Goal: Information Seeking & Learning: Check status

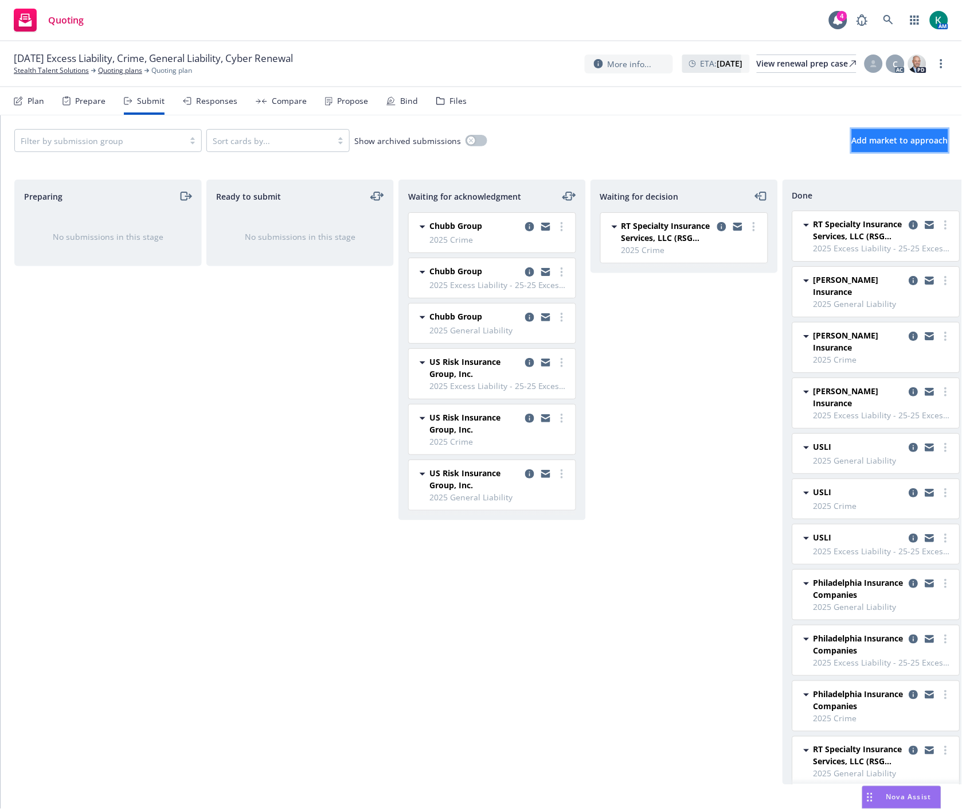
click at [852, 147] on button "Add market to approach" at bounding box center [900, 140] width 96 height 23
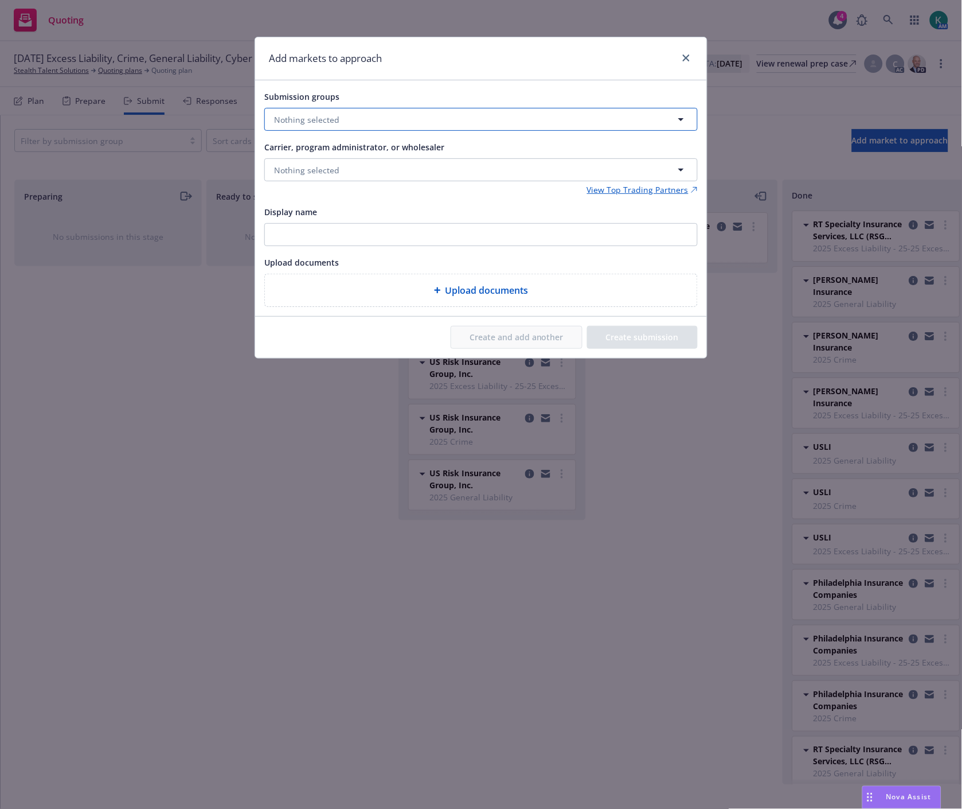
click at [449, 125] on button "Nothing selected" at bounding box center [481, 119] width 434 height 23
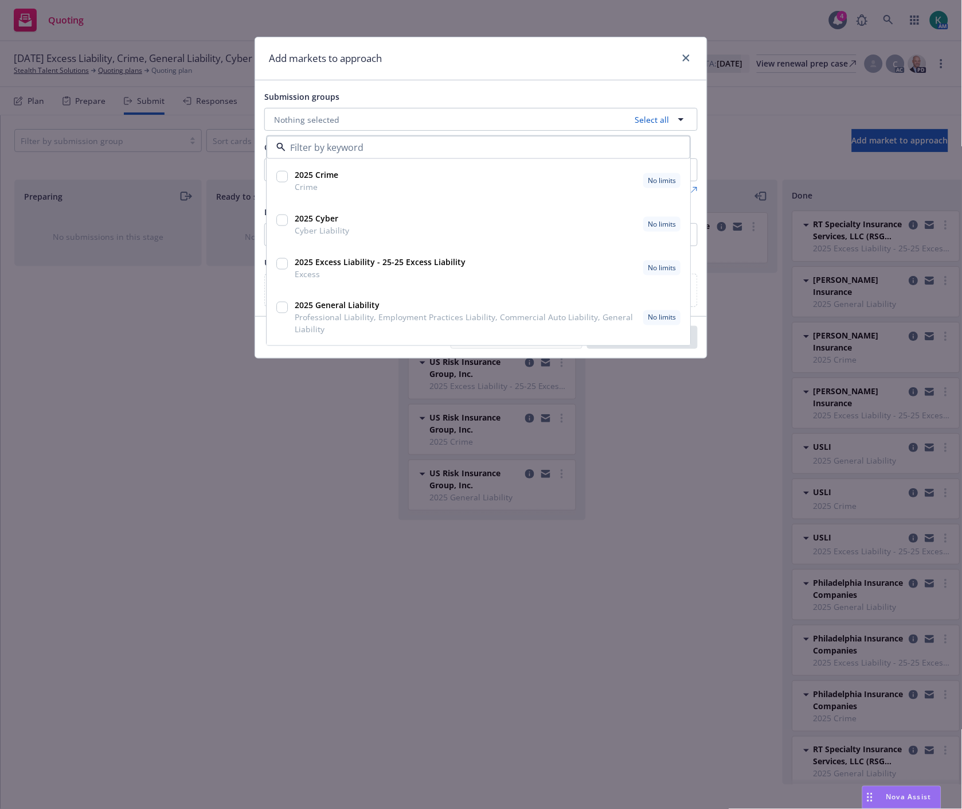
click at [287, 223] on input "checkbox" at bounding box center [281, 220] width 11 height 11
checkbox input "true"
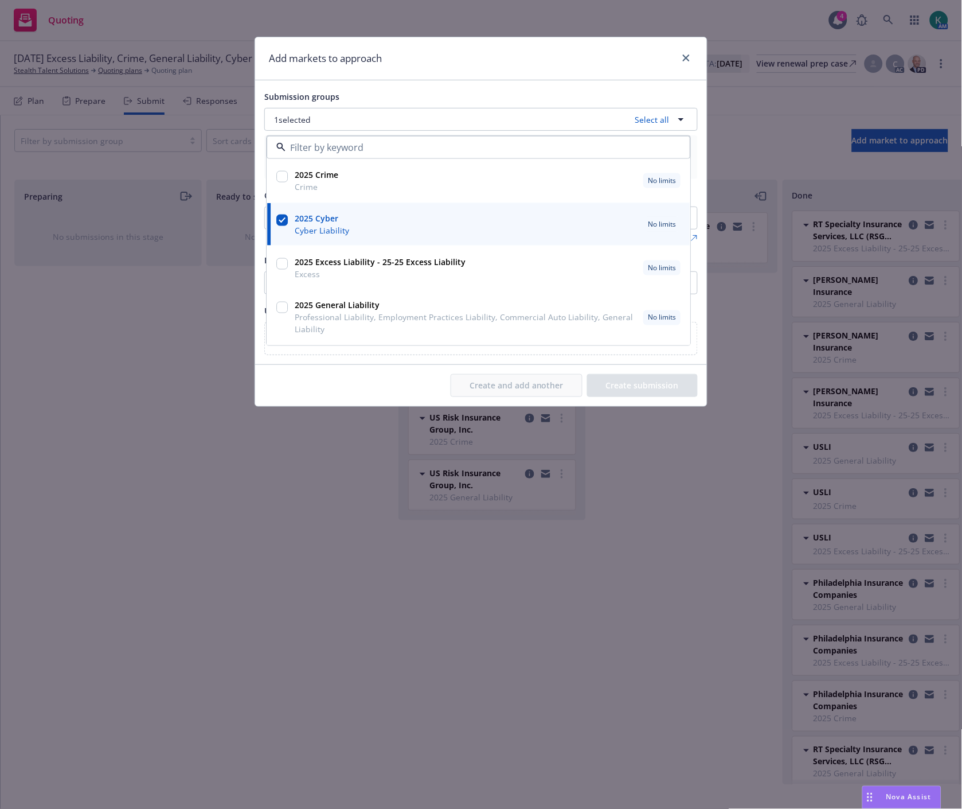
click at [420, 87] on div "Submission groups 1 selected Select all 2025 Crime Crime No limits 2025 Cyber C…" at bounding box center [481, 222] width 452 height 284
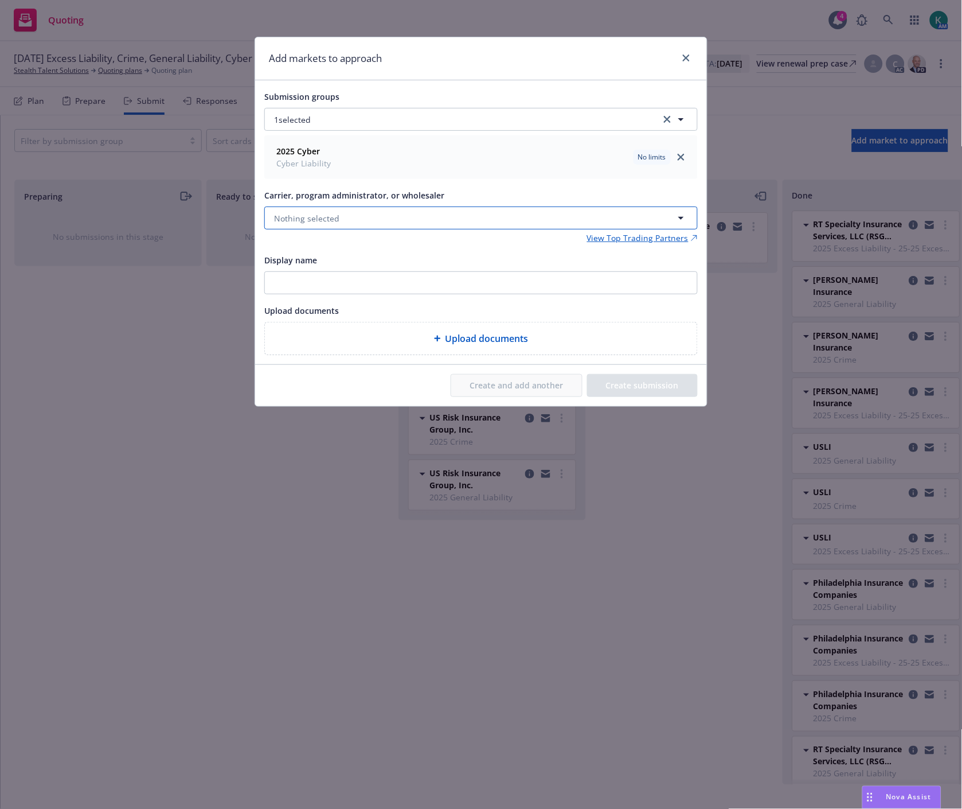
click at [316, 221] on span "Nothing selected" at bounding box center [306, 218] width 65 height 12
drag, startPoint x: 314, startPoint y: 217, endPoint x: 247, endPoint y: 222, distance: 67.9
click at [247, 222] on div "Add markets to approach Submission groups 1 selected 2025 Cyber Cyber Liability…" at bounding box center [481, 404] width 962 height 809
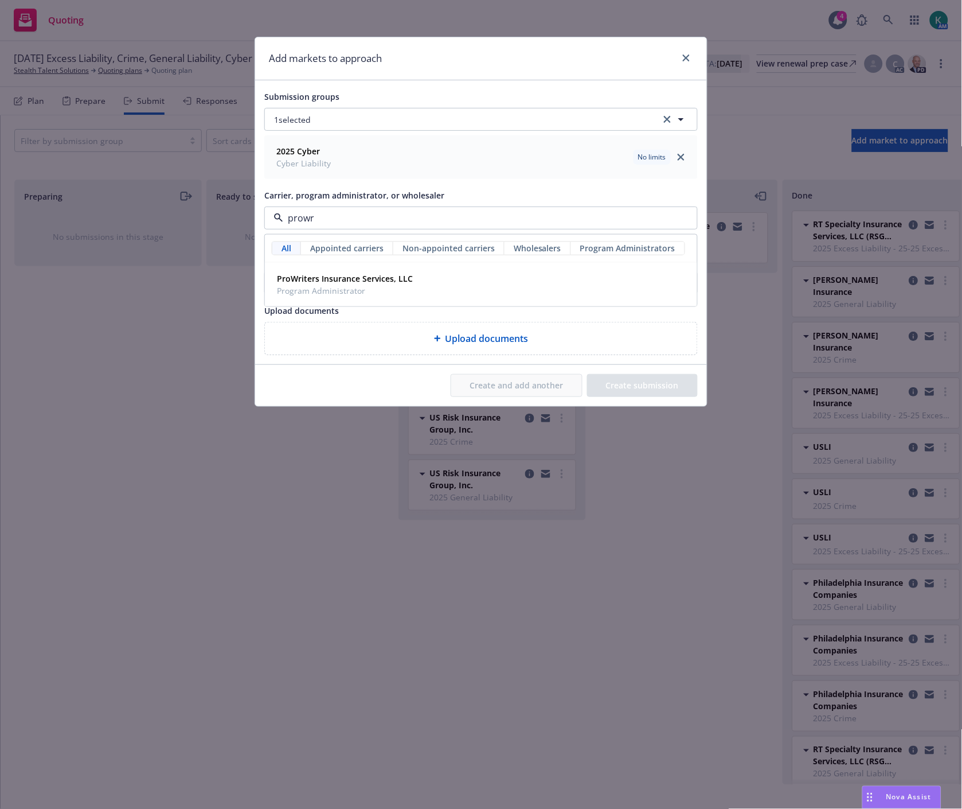
type input "prowri"
click at [439, 276] on div "ProWriters Insurance Services, LLC Program Administrator" at bounding box center [481, 284] width 418 height 29
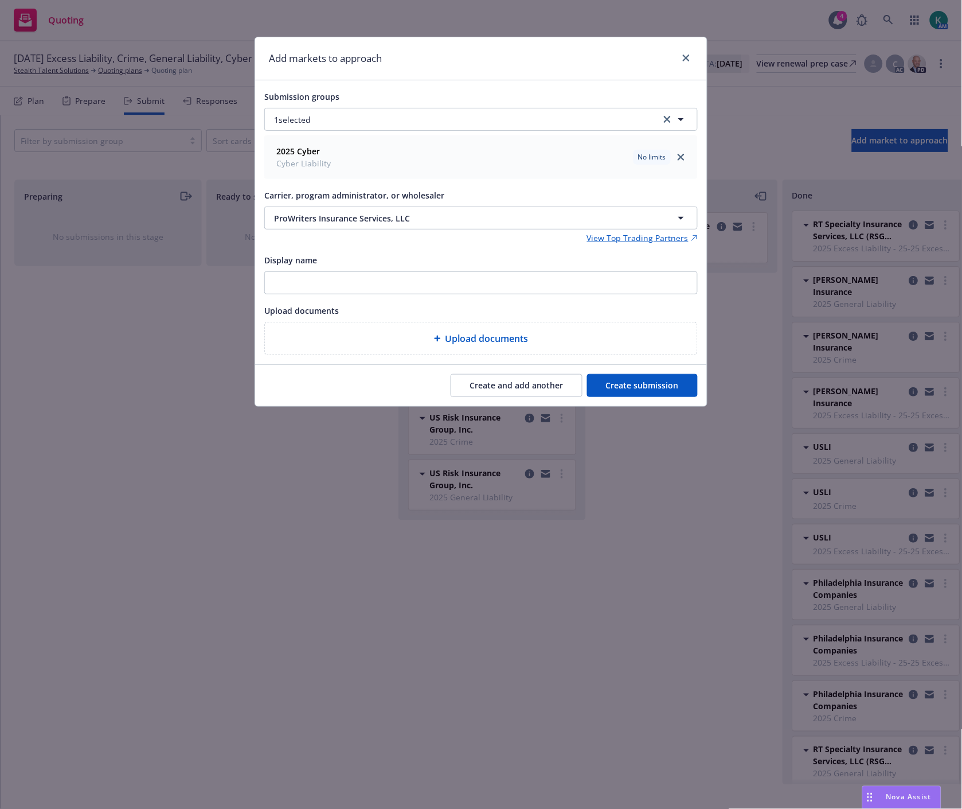
click at [668, 395] on button "Create submission" at bounding box center [642, 385] width 111 height 23
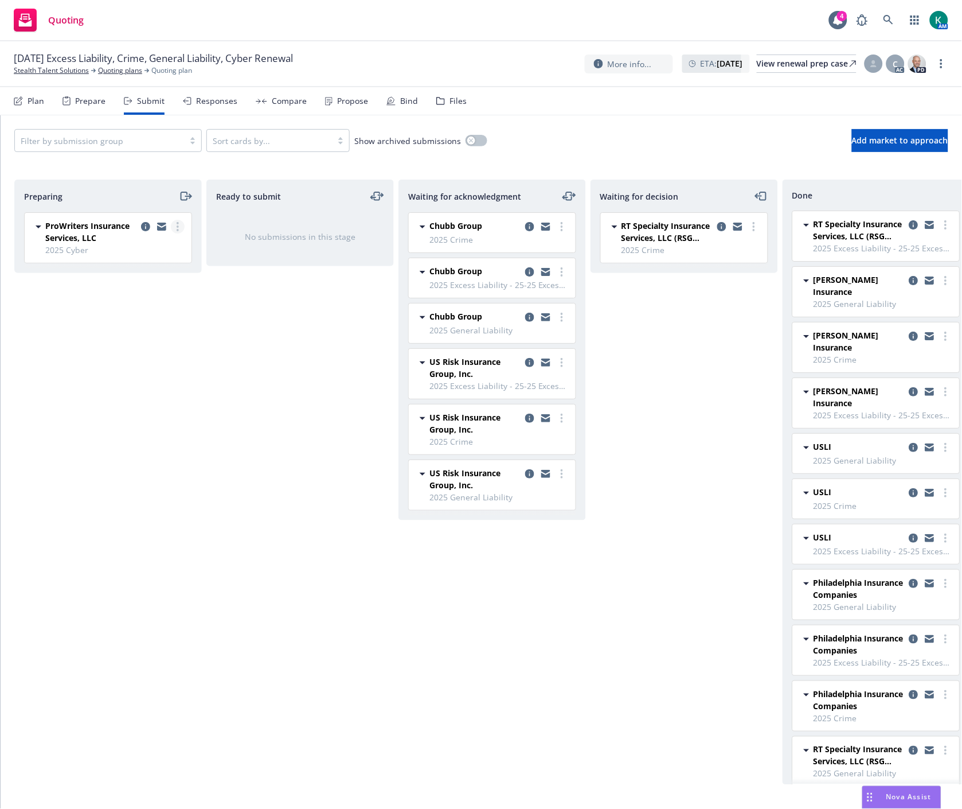
click at [174, 227] on link "more" at bounding box center [178, 227] width 14 height 14
click at [131, 317] on span "Add accepted decision" at bounding box center [126, 319] width 115 height 11
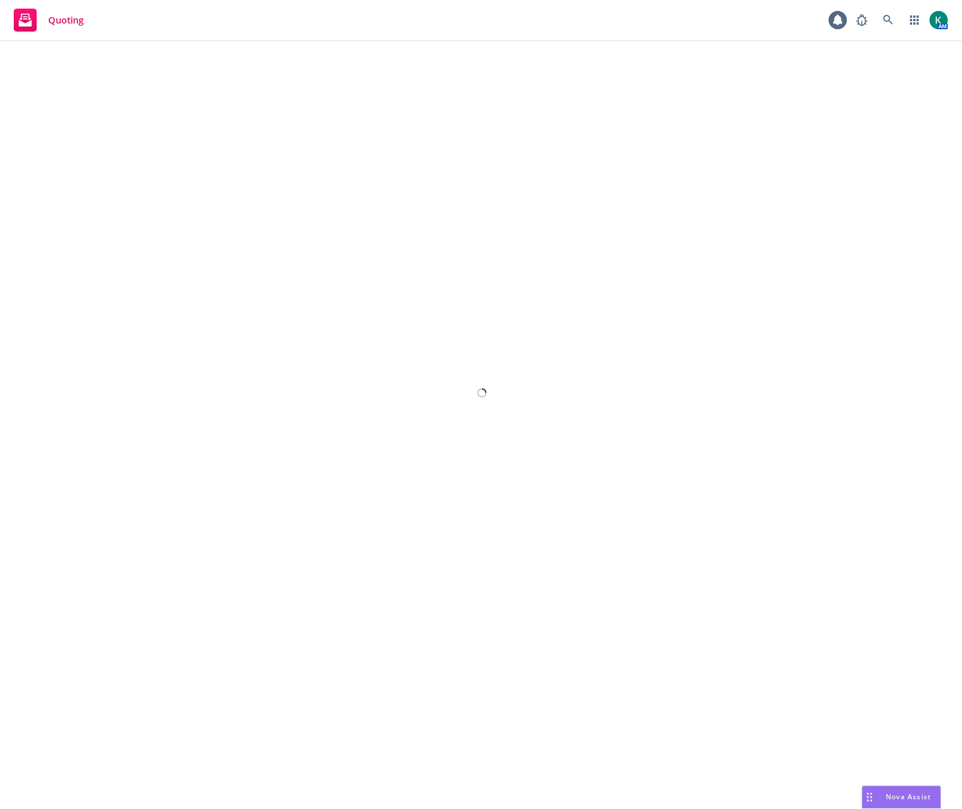
select select "12"
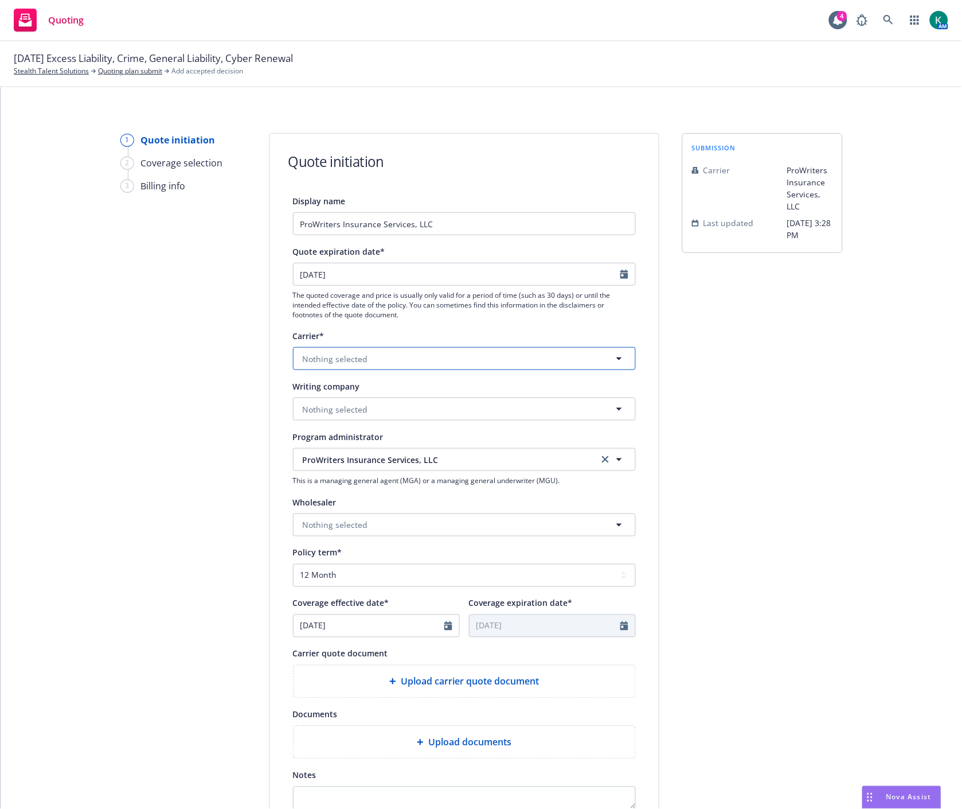
click at [415, 361] on button "Nothing selected" at bounding box center [464, 358] width 343 height 23
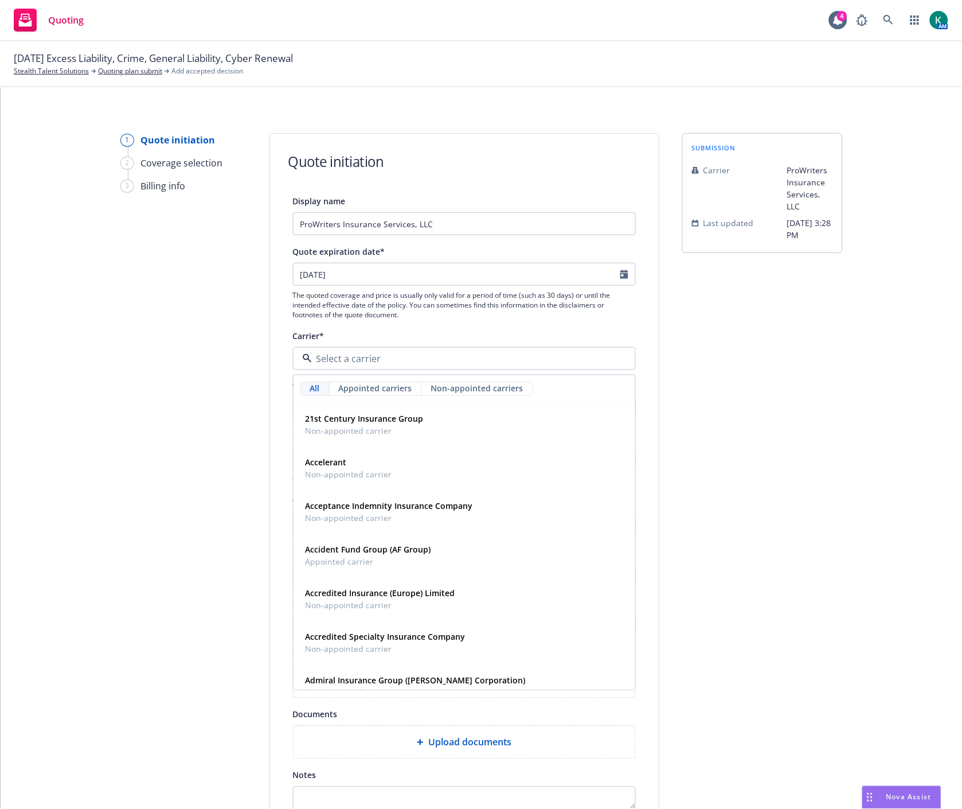
click at [158, 465] on div "1 Quote initiation 2 Coverage selection 3 Billing info" at bounding box center [183, 517] width 126 height 769
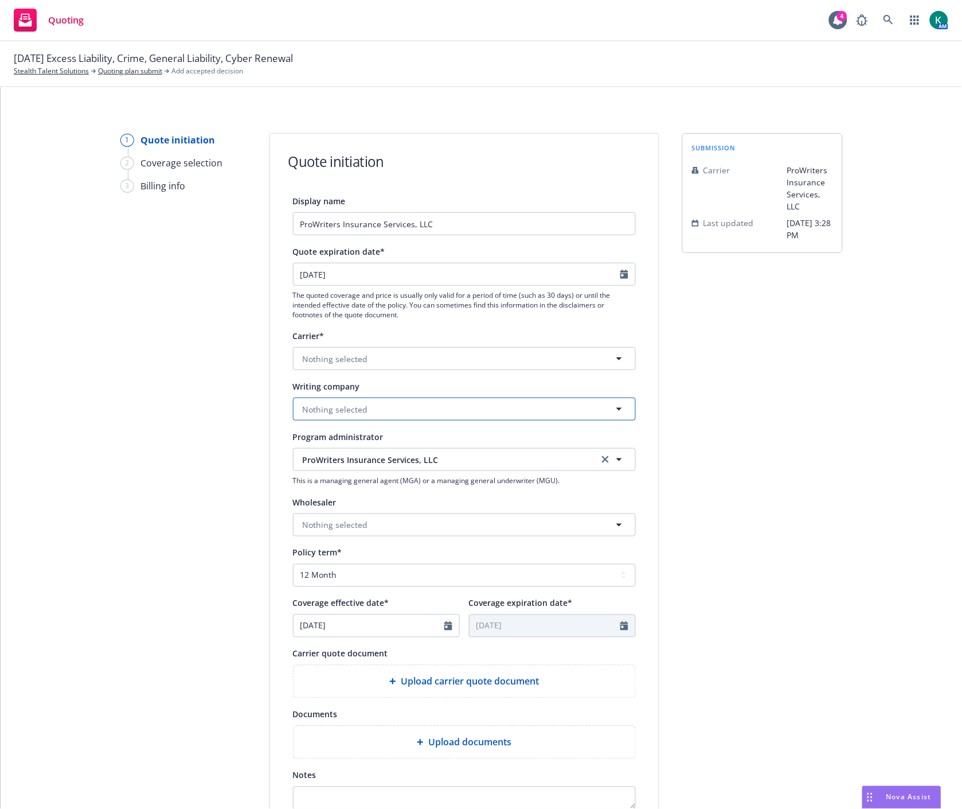
click at [342, 404] on span "Nothing selected" at bounding box center [335, 409] width 65 height 12
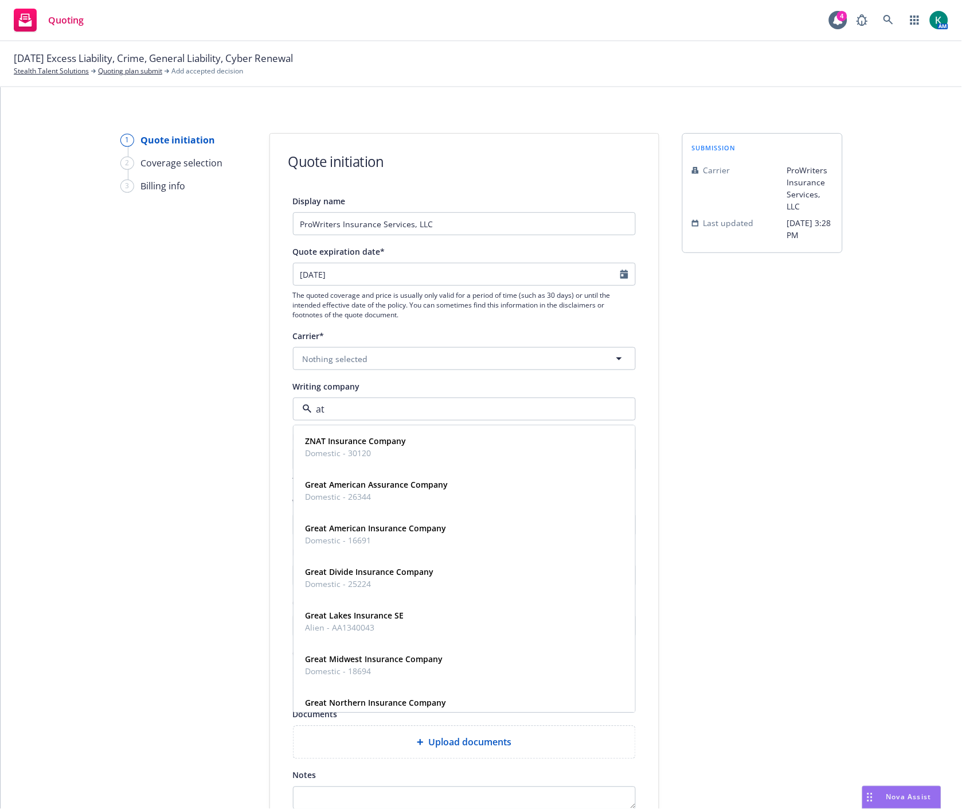
type input "at b"
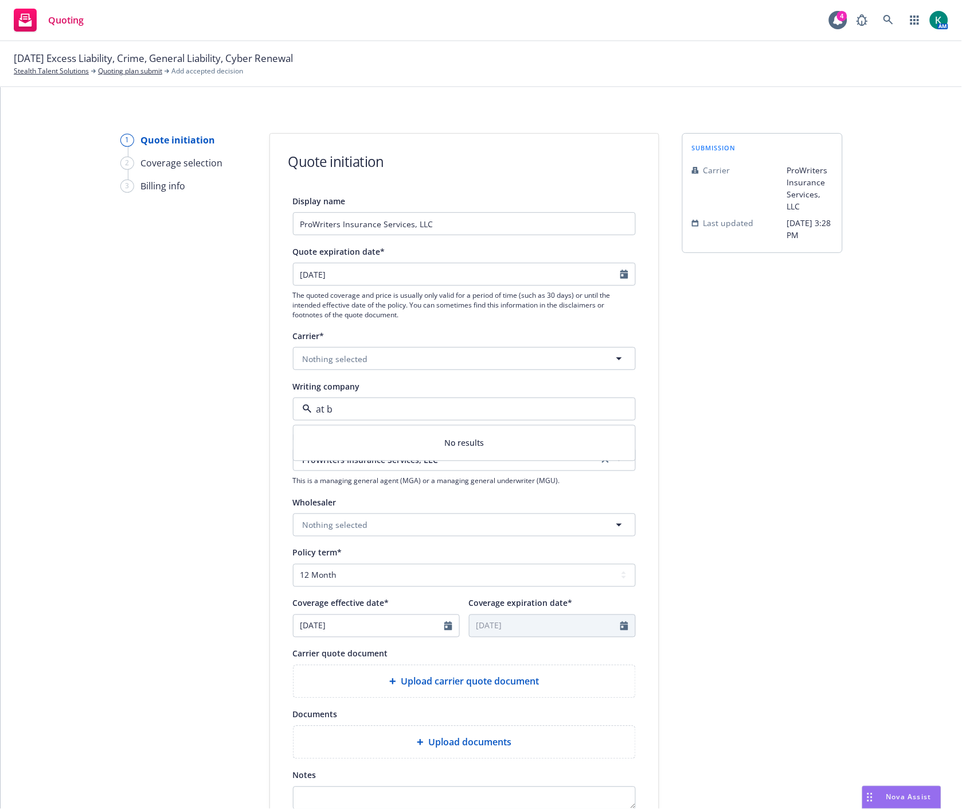
drag, startPoint x: 342, startPoint y: 404, endPoint x: 248, endPoint y: 416, distance: 94.8
click at [248, 416] on div "1 Quote initiation 2 Coverage selection 3 Billing info Quote initiation Display…" at bounding box center [481, 517] width 934 height 769
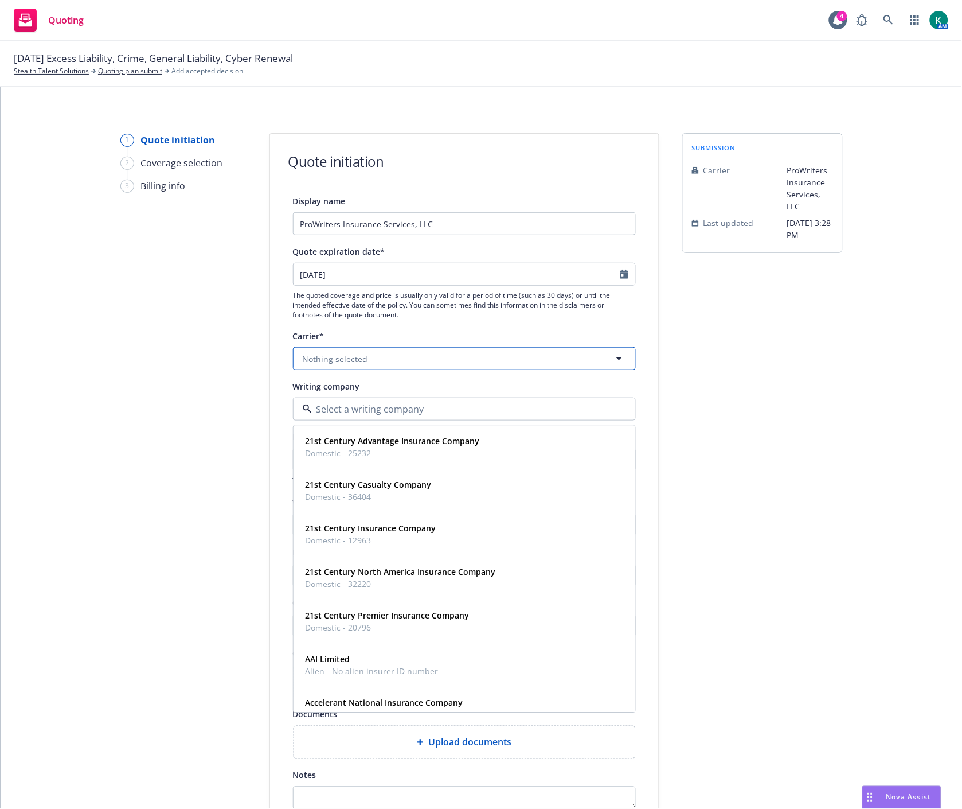
click at [361, 354] on button "Nothing selected" at bounding box center [464, 358] width 343 height 23
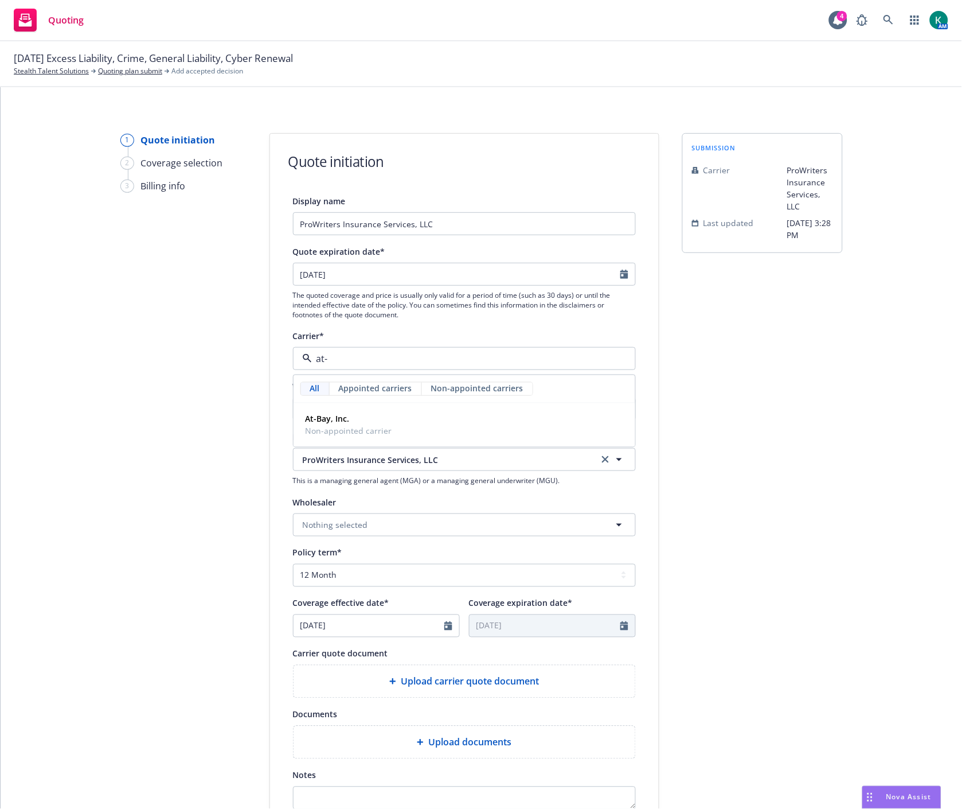
type input "at-b"
click at [353, 421] on span "At-Bay, Inc." at bounding box center [349, 419] width 87 height 12
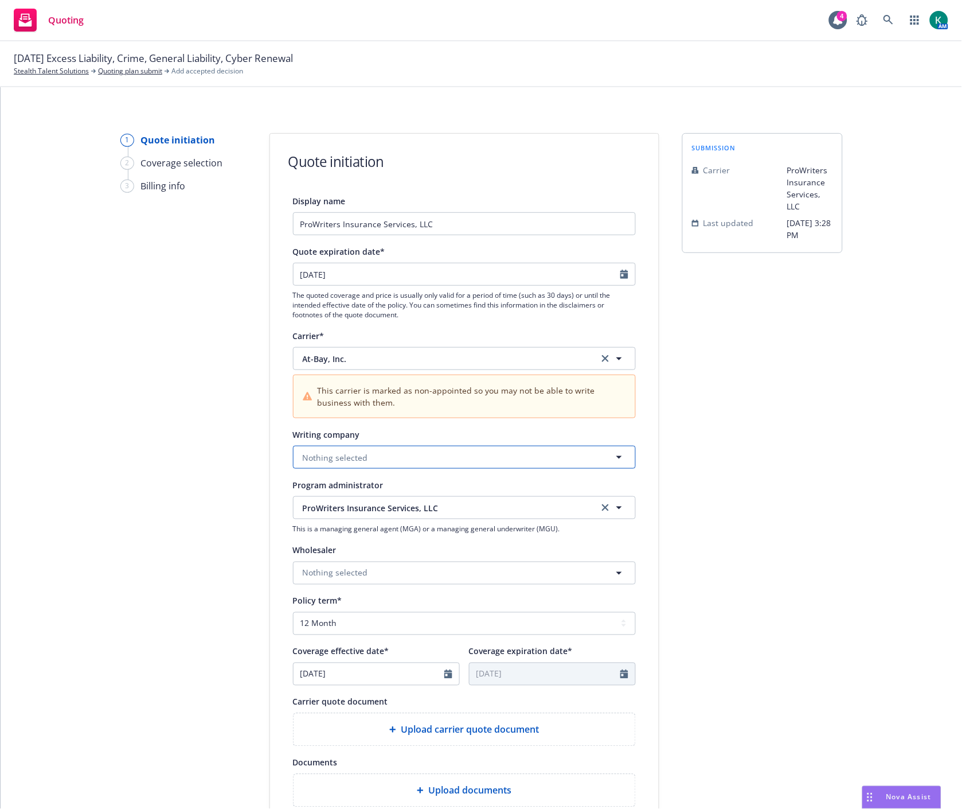
click at [360, 460] on span "Nothing selected" at bounding box center [335, 457] width 65 height 12
click at [362, 490] on strong "At-Bay Specialty Insurance Company" at bounding box center [378, 489] width 144 height 11
click at [150, 583] on div "1 Quote initiation 2 Coverage selection 3 Billing info" at bounding box center [183, 541] width 126 height 817
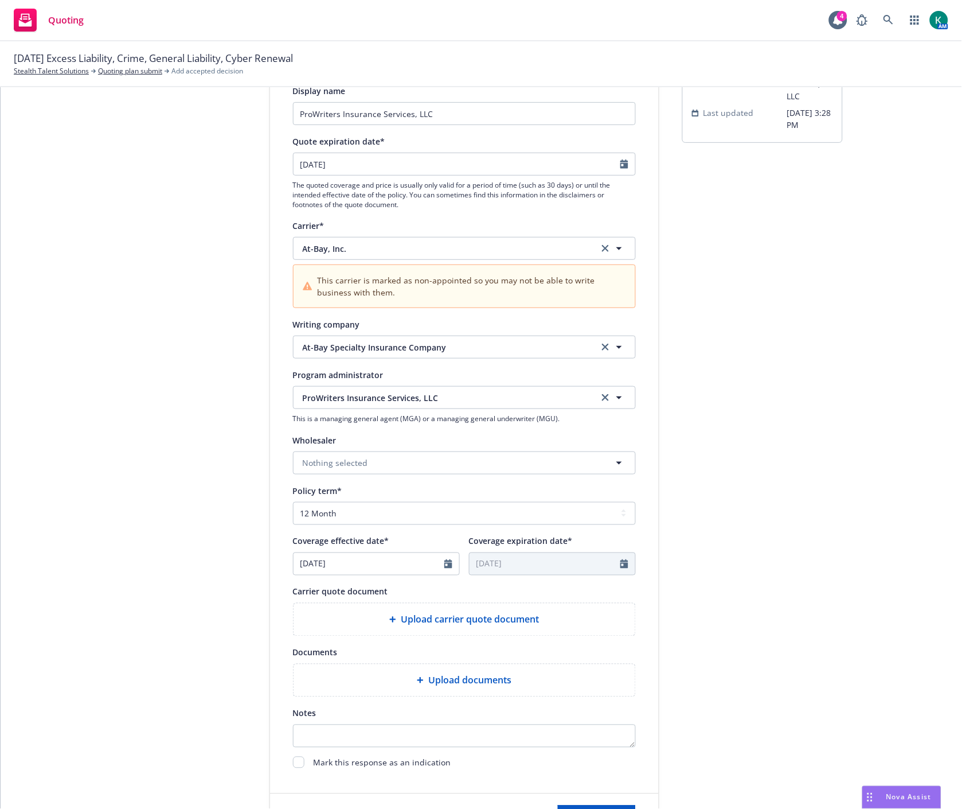
scroll to position [191, 0]
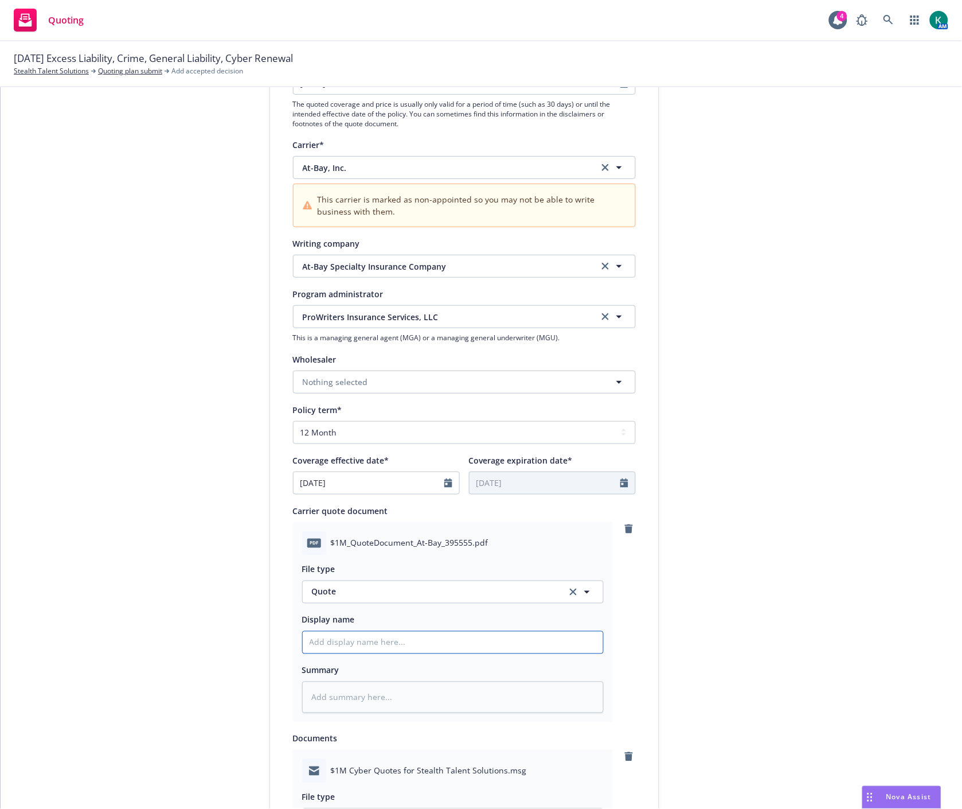
click at [331, 640] on input "Display name" at bounding box center [453, 642] width 301 height 22
type textarea "x"
type input "2"
type textarea "x"
type input "20"
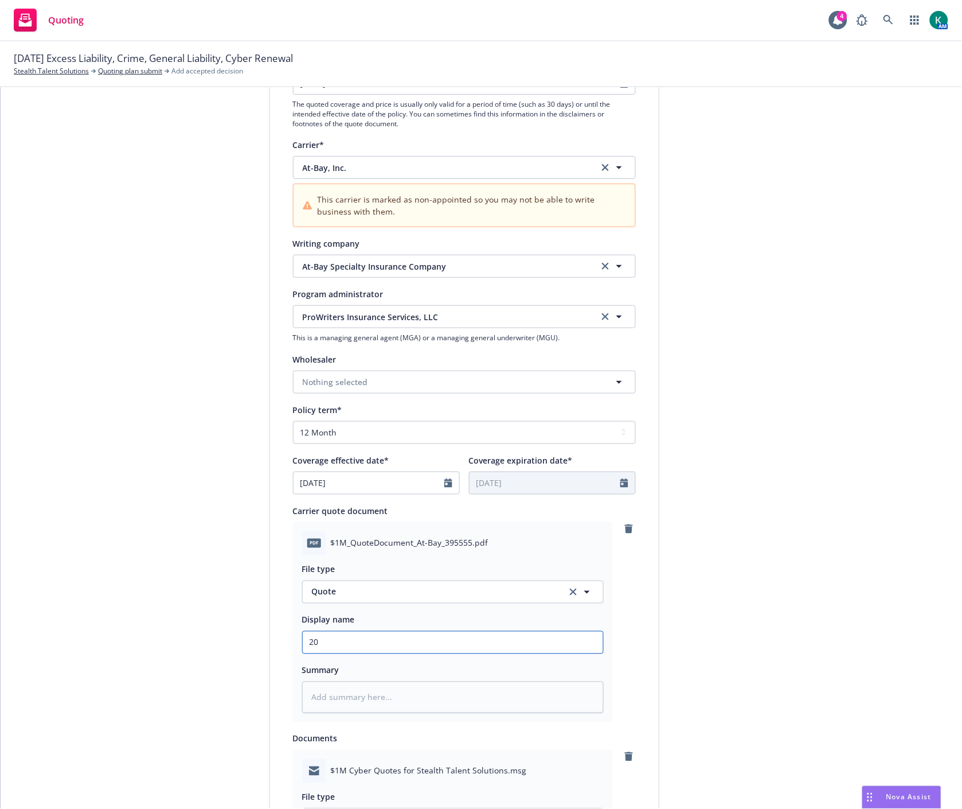
type textarea "x"
type input "202"
type textarea "x"
type input "2025"
type textarea "x"
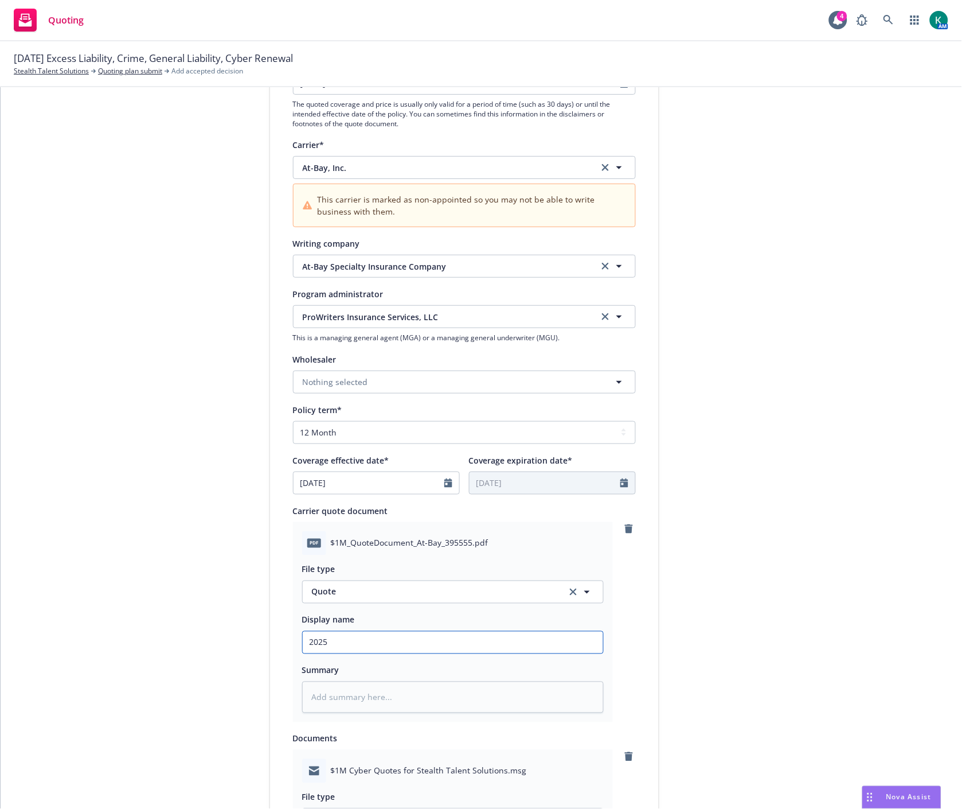
type input "2025"
type textarea "x"
type input "2025 Cy"
type textarea "x"
type input "2025 Cyb"
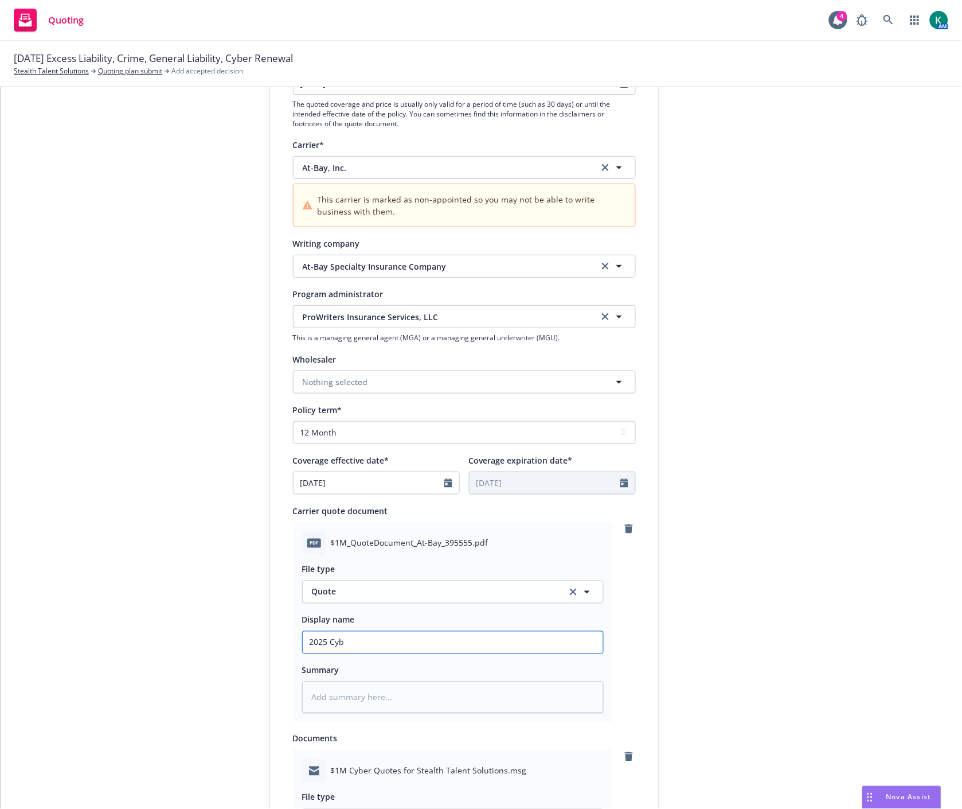
type textarea "x"
type input "2025 Cybe"
type textarea "x"
type input "2025 Cyber"
type textarea "x"
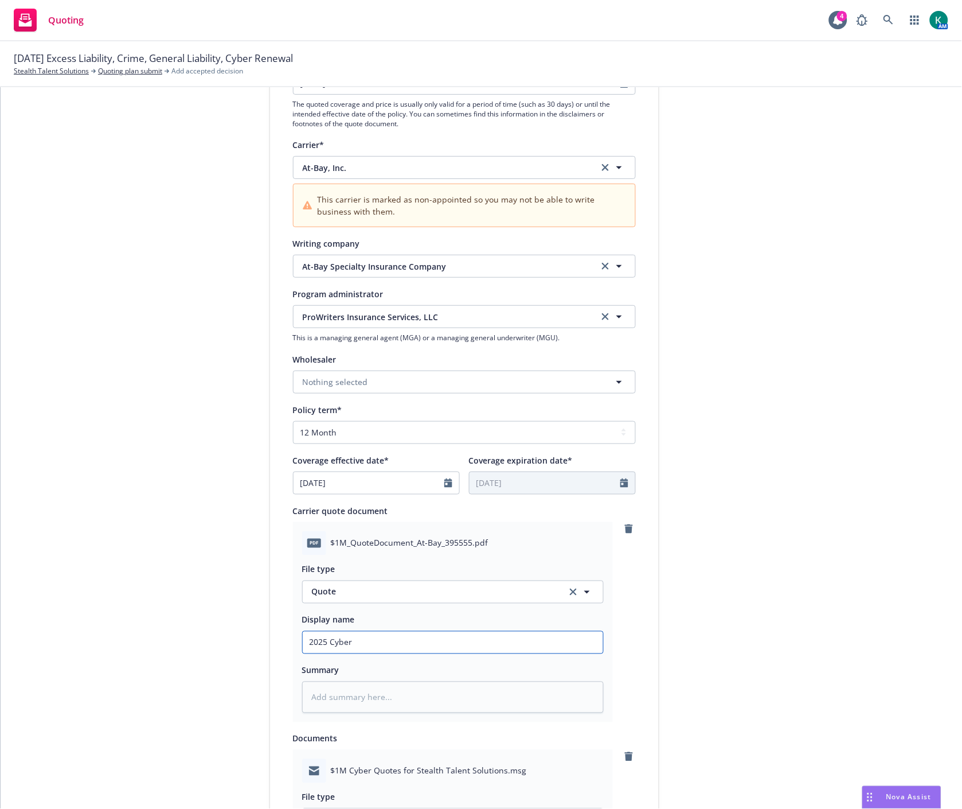
type input "2025 Cyber"
type textarea "x"
type input "2025 Cyber -"
type textarea "x"
type input "2025 Cyber -"
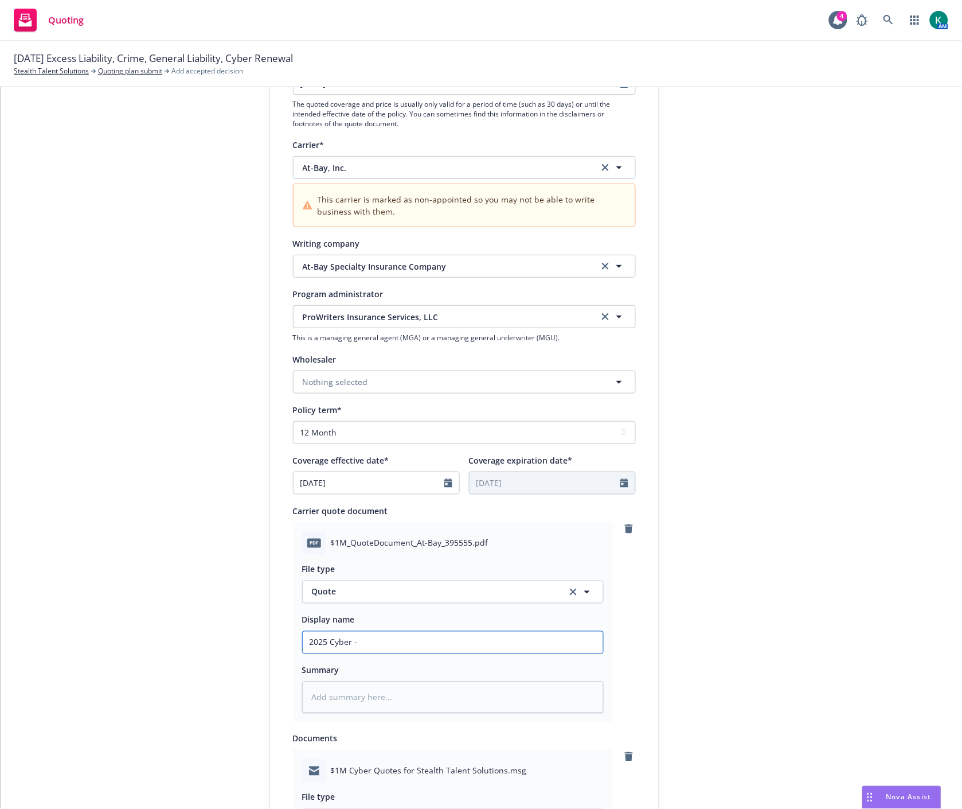
type textarea "x"
type input "2025 Cyber - A"
type textarea "x"
type input "2025 Cyber - At"
type textarea "x"
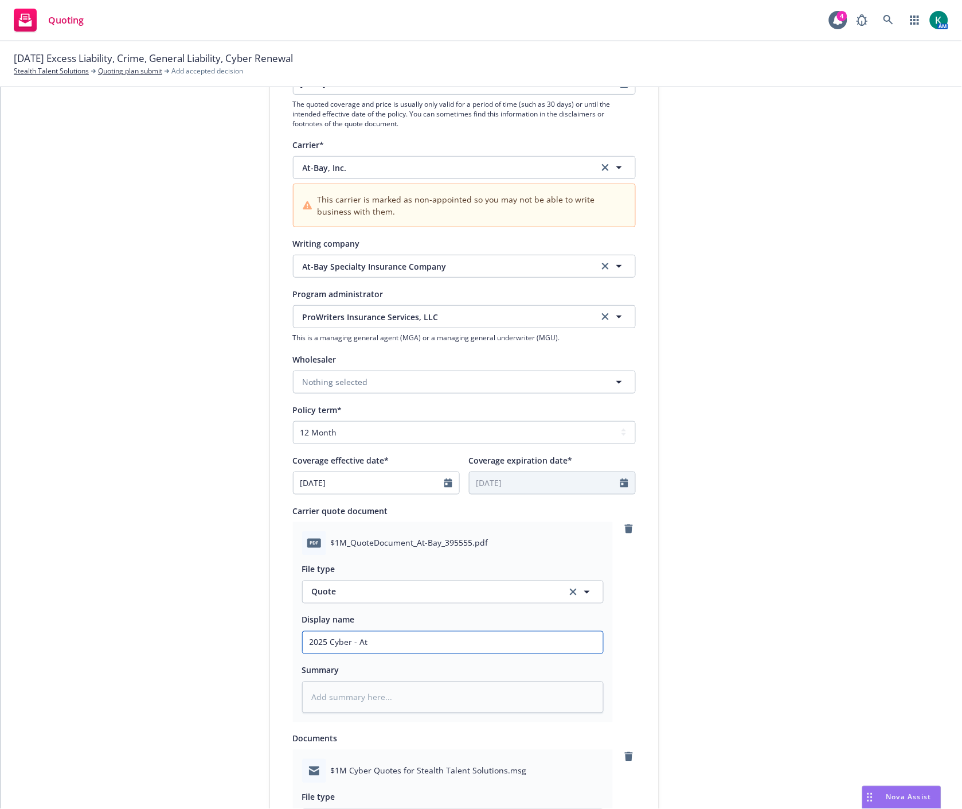
type input "2025 Cyber - At"
type textarea "x"
type input "2025 Cyber - At BA"
type textarea "x"
type input "2025 Cyber - At BAy"
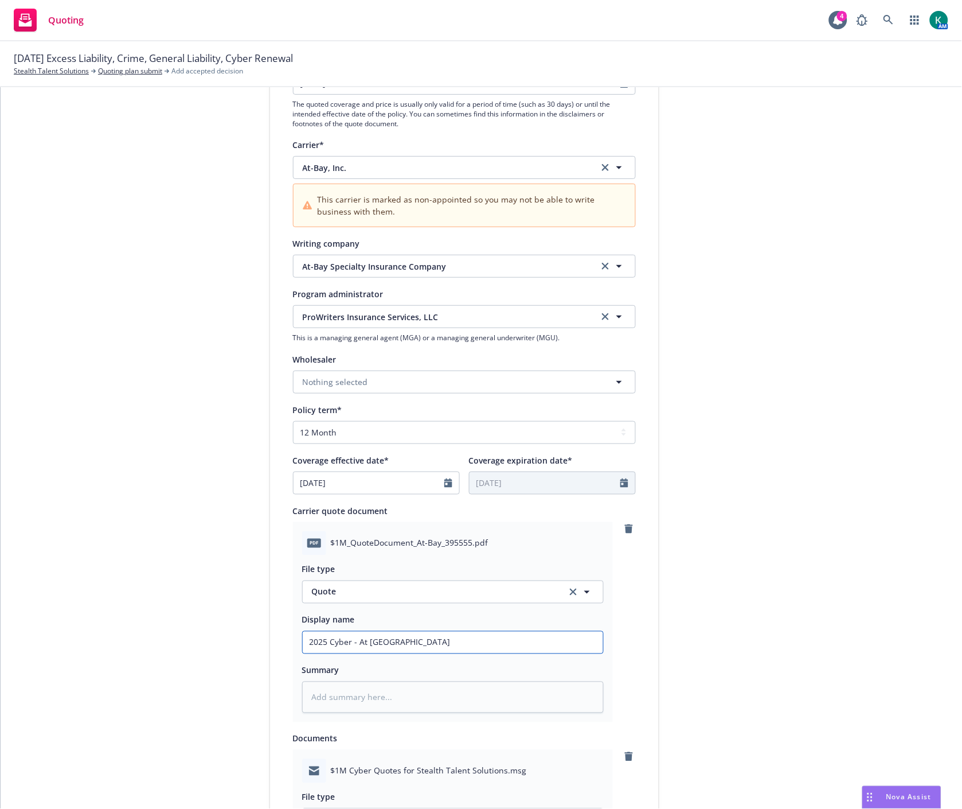
type textarea "x"
type input "2025 Cyber - At BAy"
type textarea "x"
type input "2025 Cyber - At BAy"
type textarea "x"
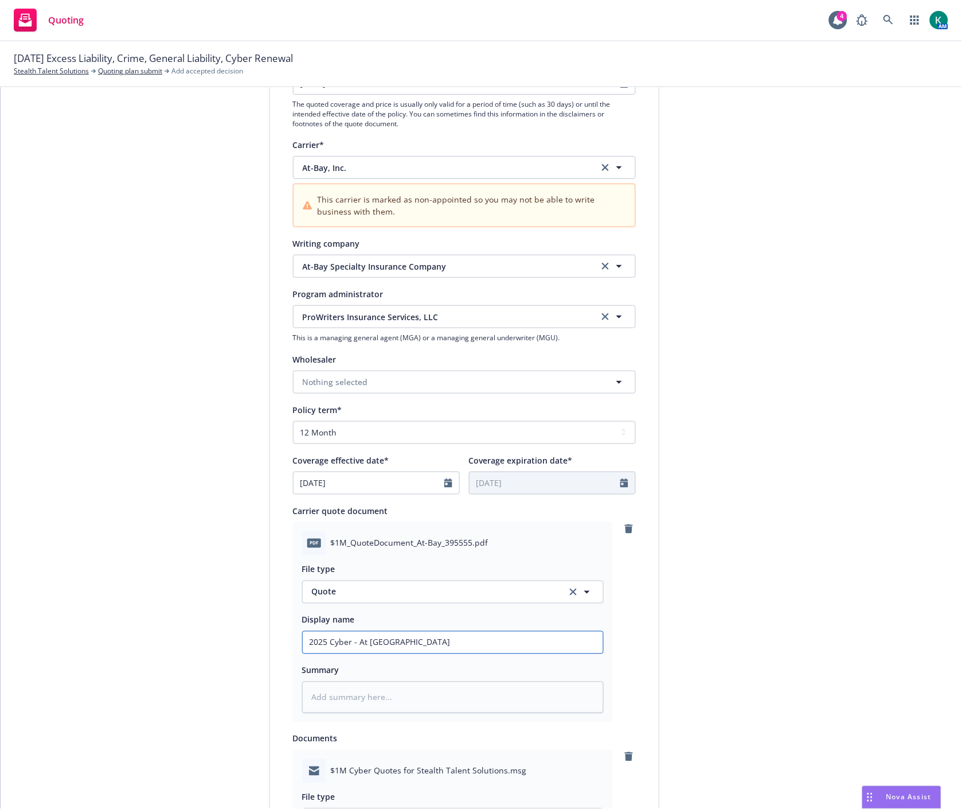
type input "2025 Cyber - At BA"
type textarea "x"
type input "2025 Cyber - At B"
type textarea "x"
type input "2025 Cyber - At Ba"
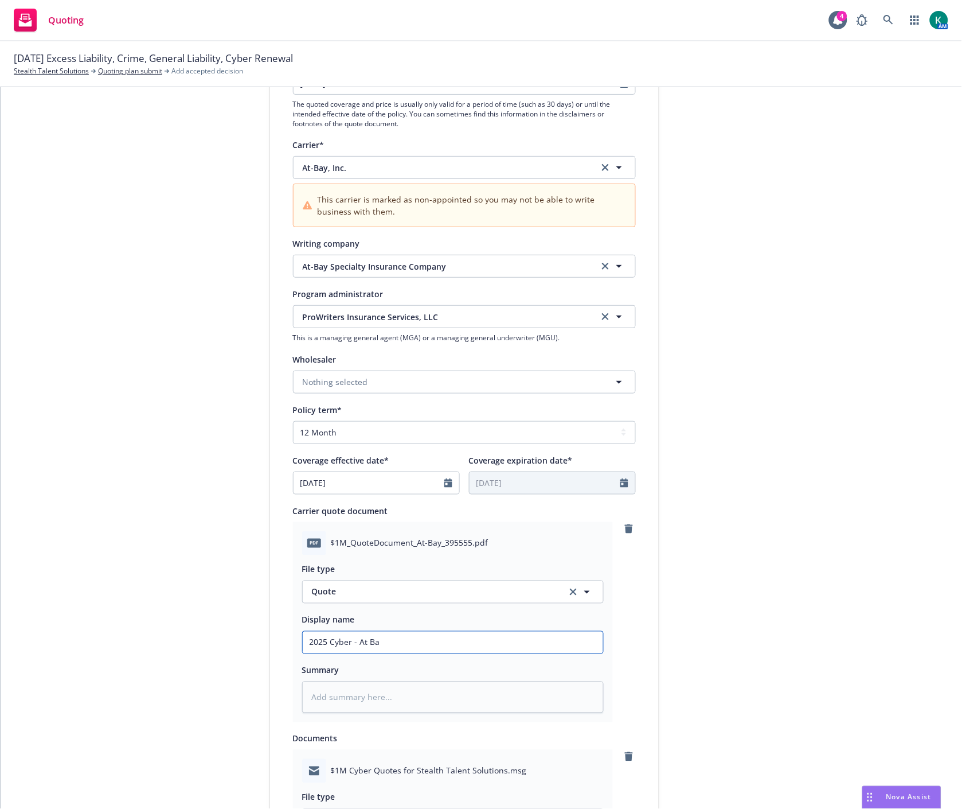
type textarea "x"
type input "2025 Cyber - At Bat"
type textarea "x"
type input "2025 Cyber - At Bat"
type textarea "x"
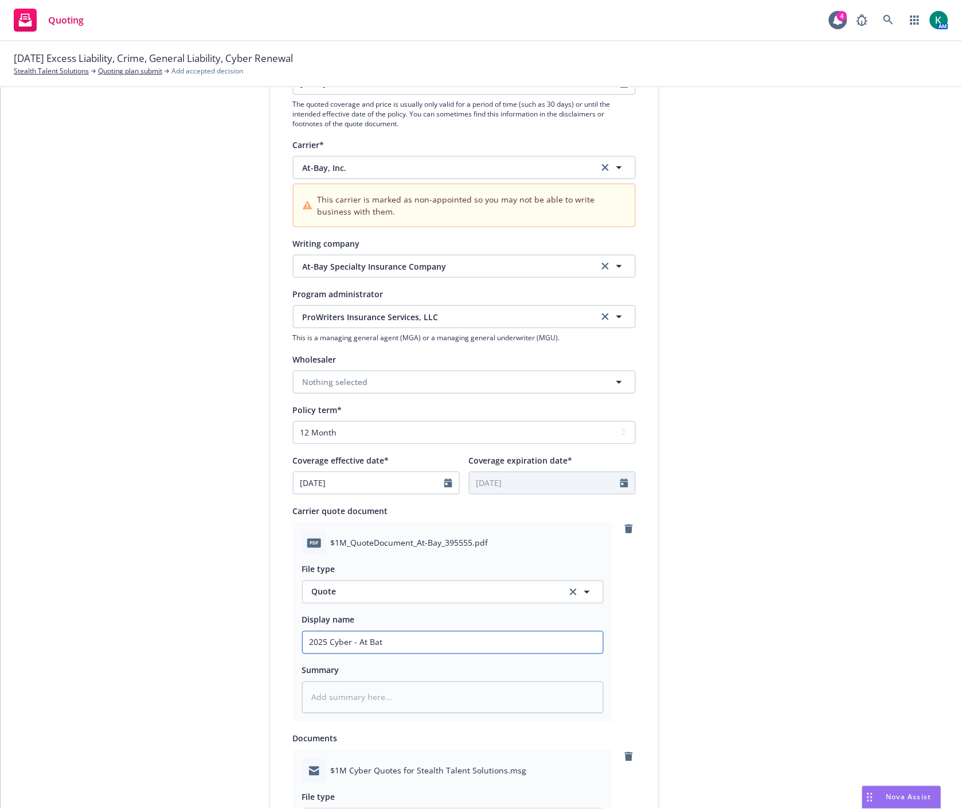
type input "2025 Cyber - At Bat"
type textarea "x"
type input "2025 Cyber - At Ba"
type textarea "x"
type input "2025 Cyber - At Bay"
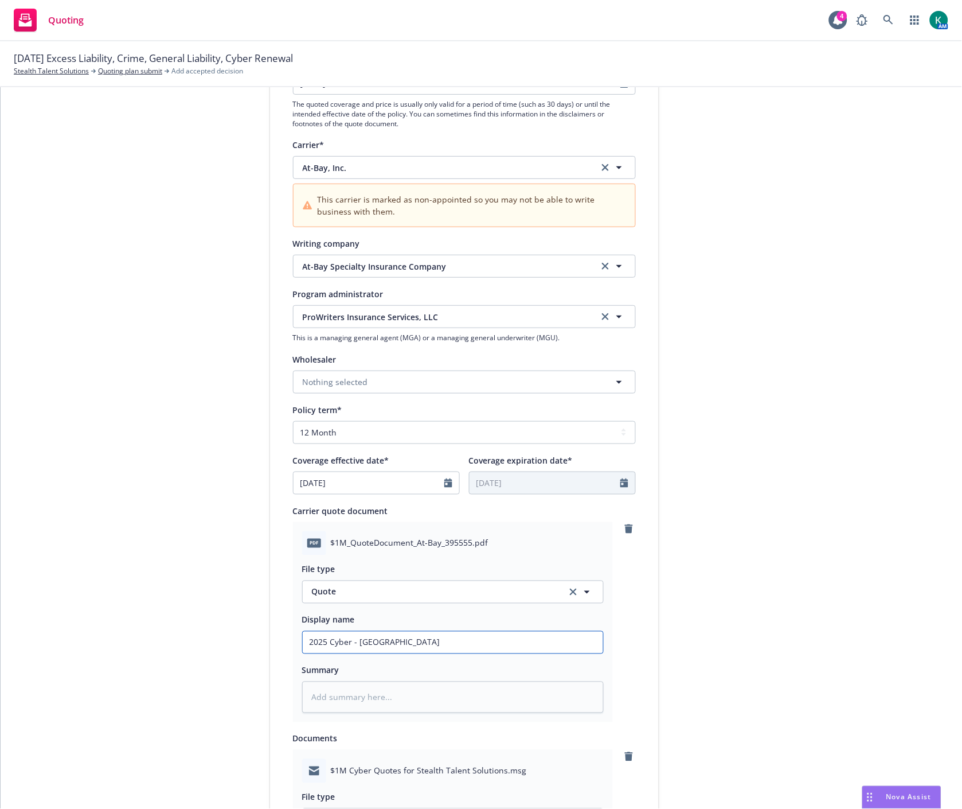
type textarea "x"
type input "2025 Cyber - At Bay"
type textarea "x"
type input "2025 Cyber - At Bay Q"
type textarea "x"
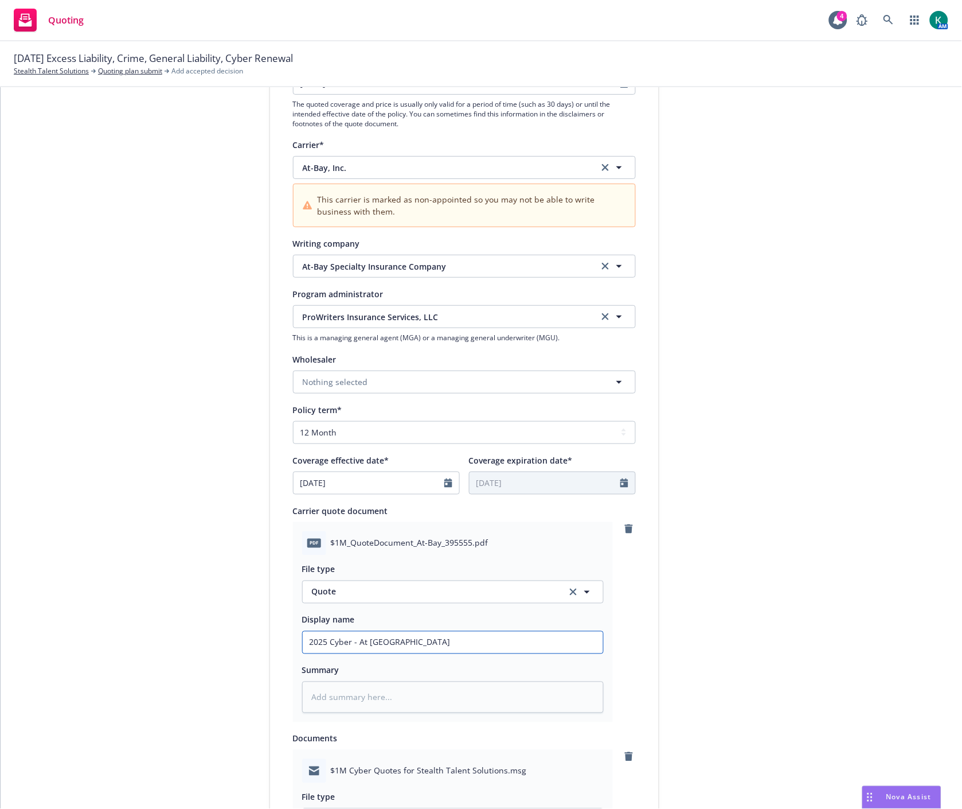
type input "2025 Cyber - At Bay Qu"
type textarea "x"
type input "2025 Cyber - At Bay Quo"
type textarea "x"
type input "2025 Cyber - At Bay Quot"
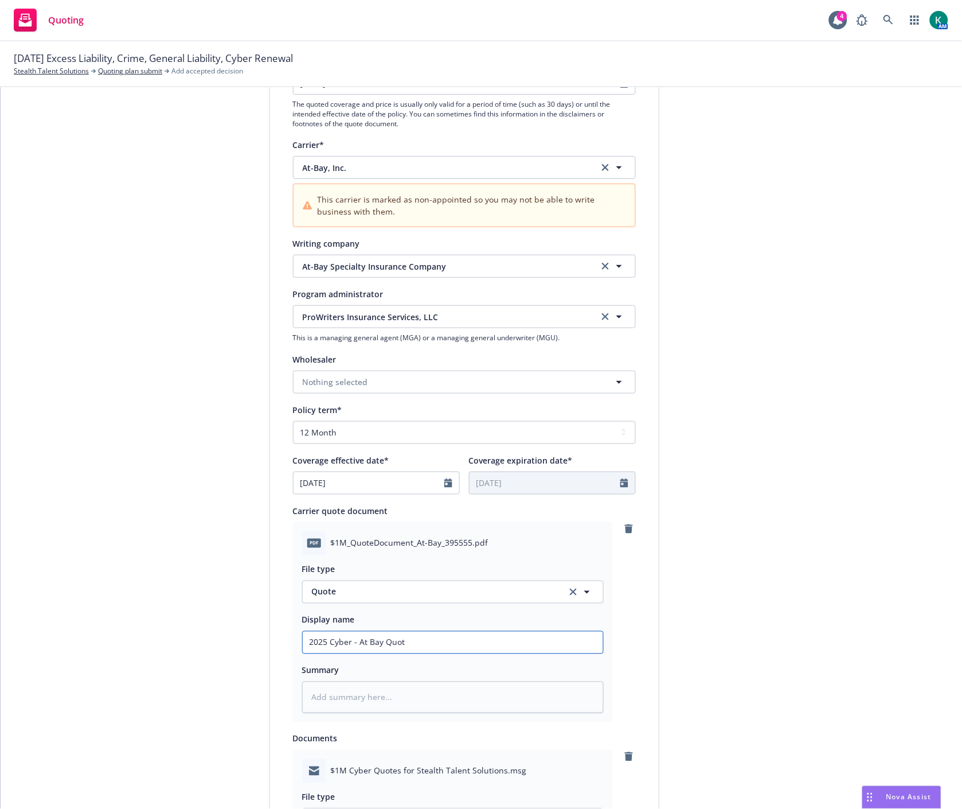
type textarea "x"
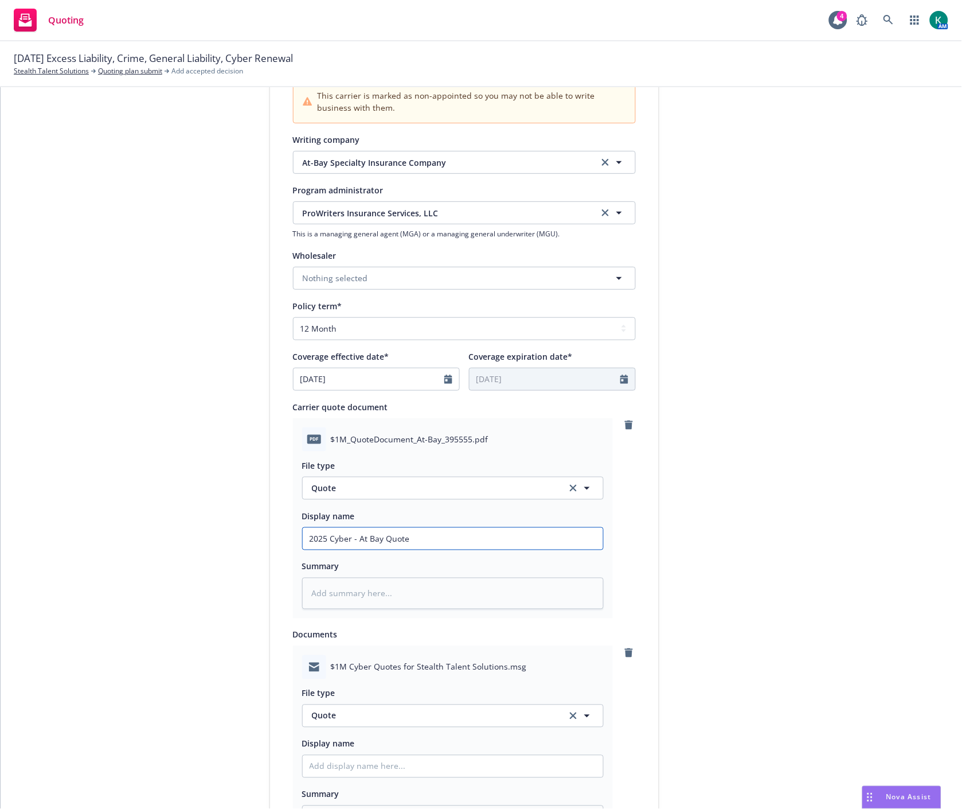
scroll to position [446, 0]
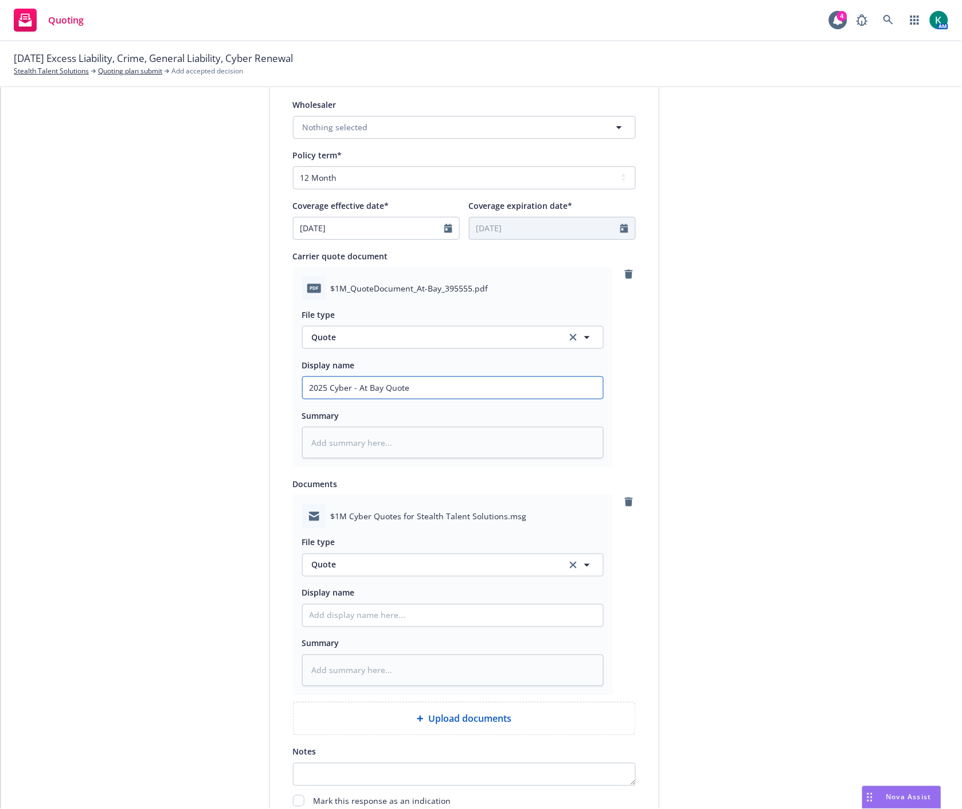
type input "2025 Cyber - At Bay Quote"
click at [340, 572] on button "Quote" at bounding box center [453, 564] width 302 height 23
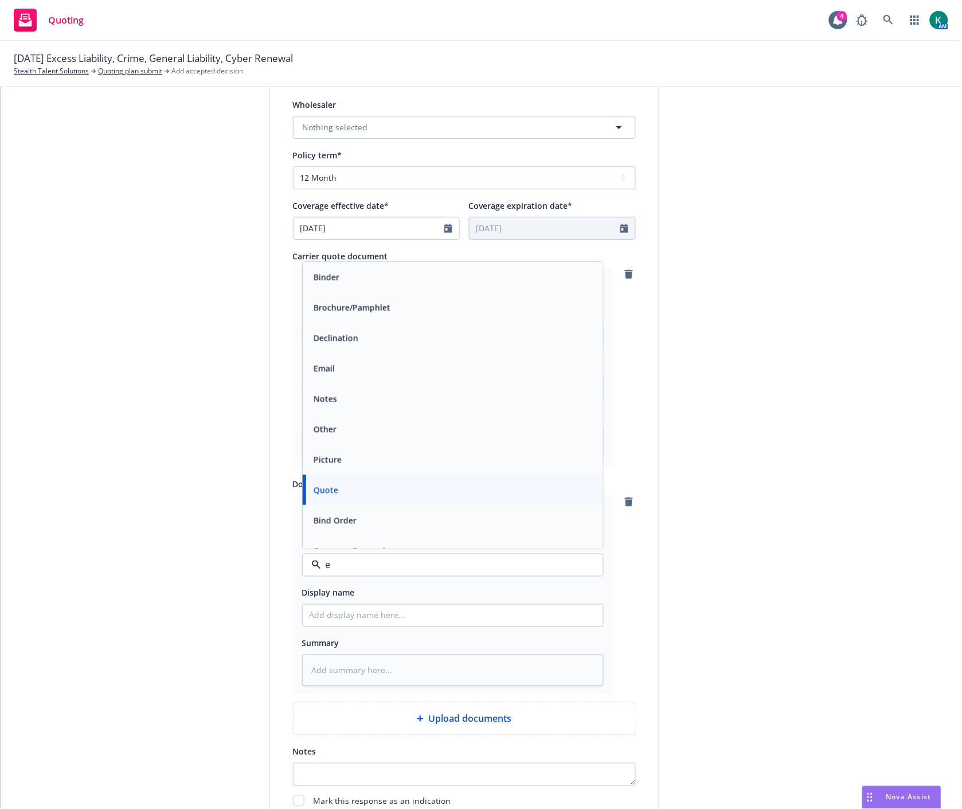
type input "em"
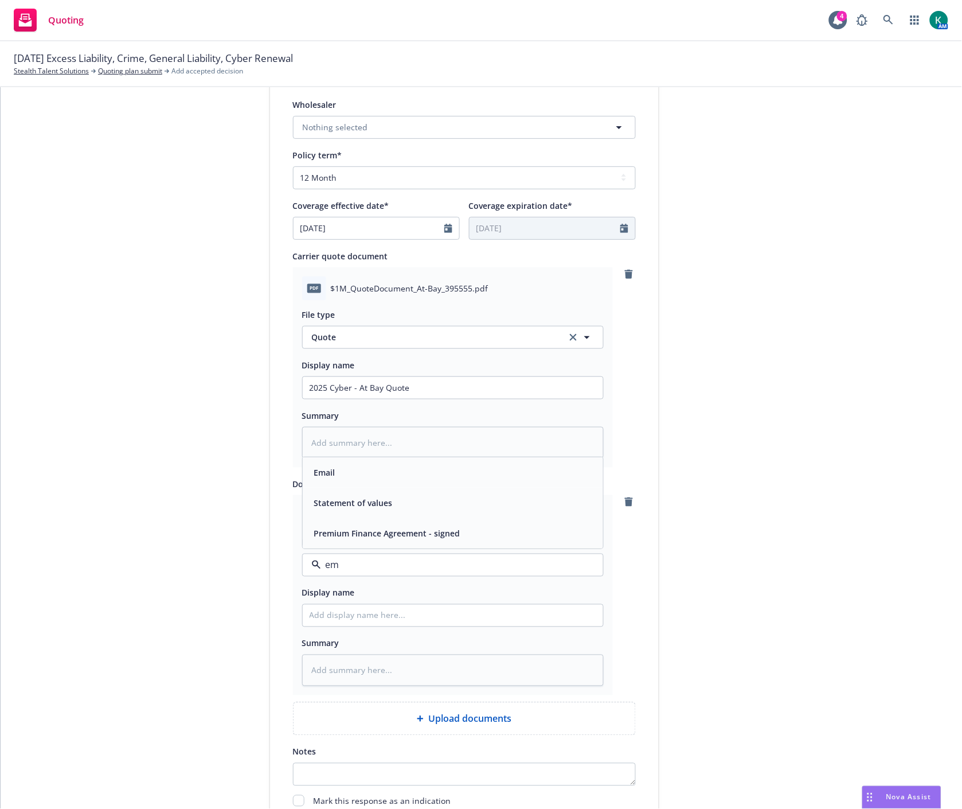
click at [361, 473] on div "Email" at bounding box center [453, 472] width 287 height 17
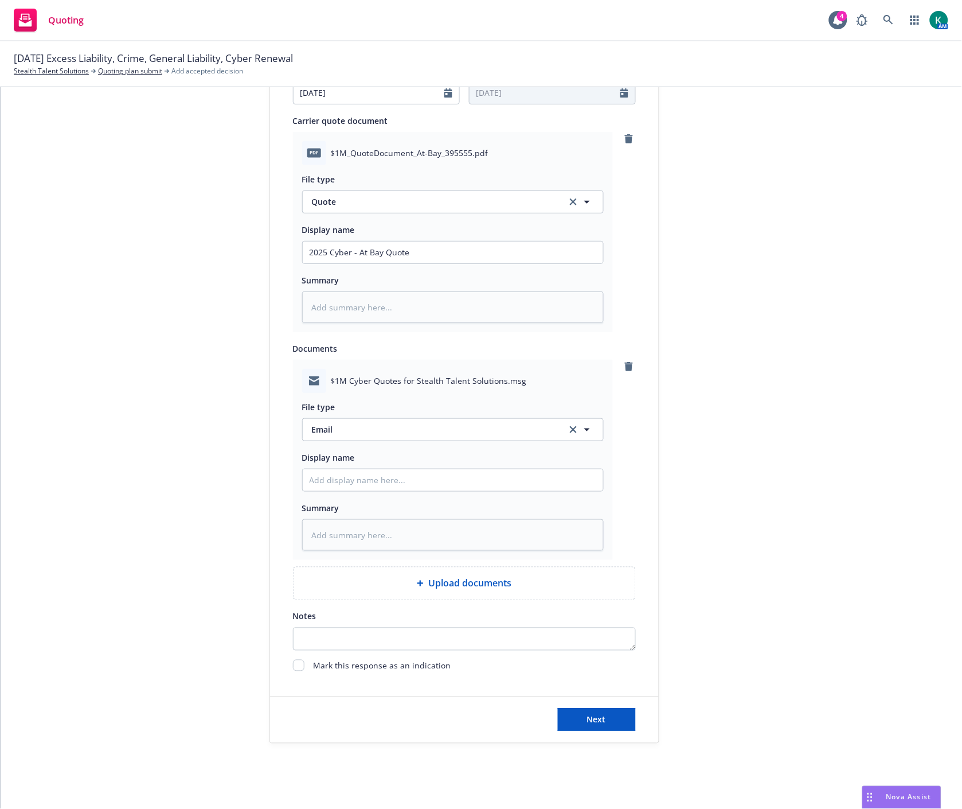
scroll to position [592, 0]
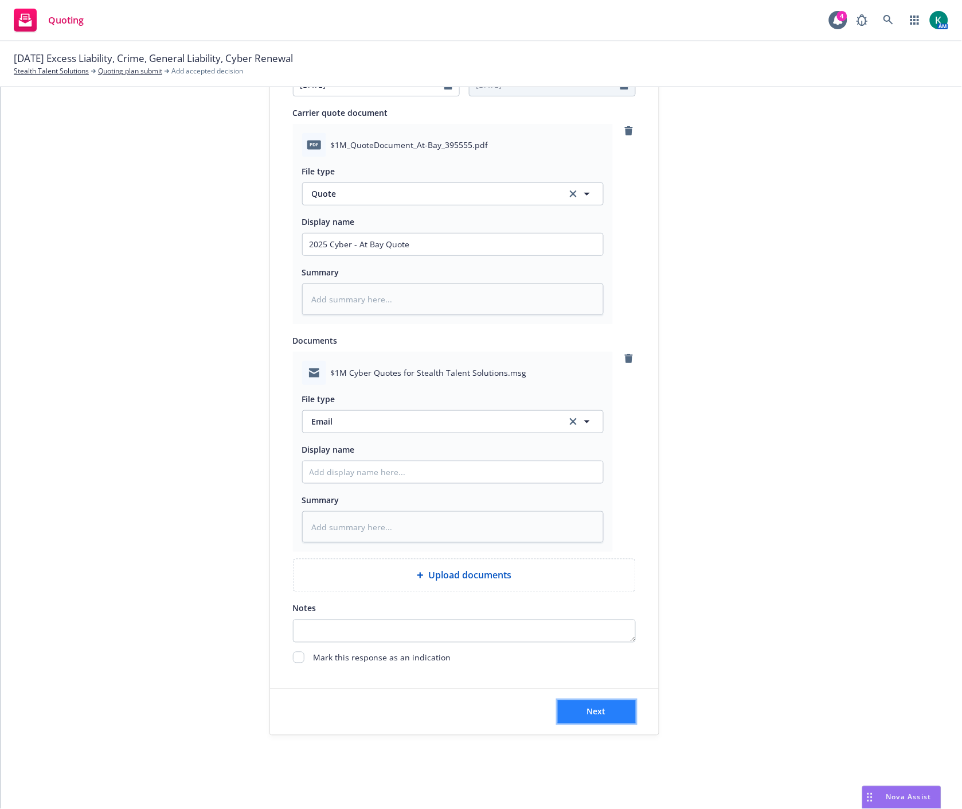
click at [586, 700] on button "Next" at bounding box center [597, 711] width 78 height 23
type textarea "x"
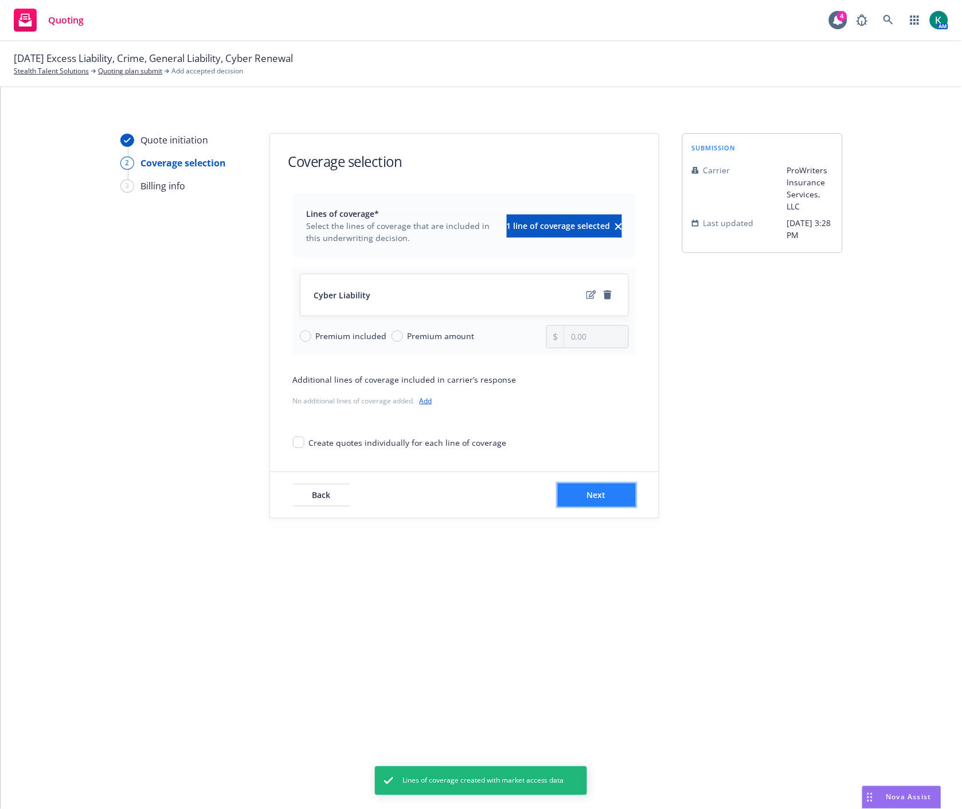
click at [590, 498] on span "Next" at bounding box center [596, 494] width 19 height 11
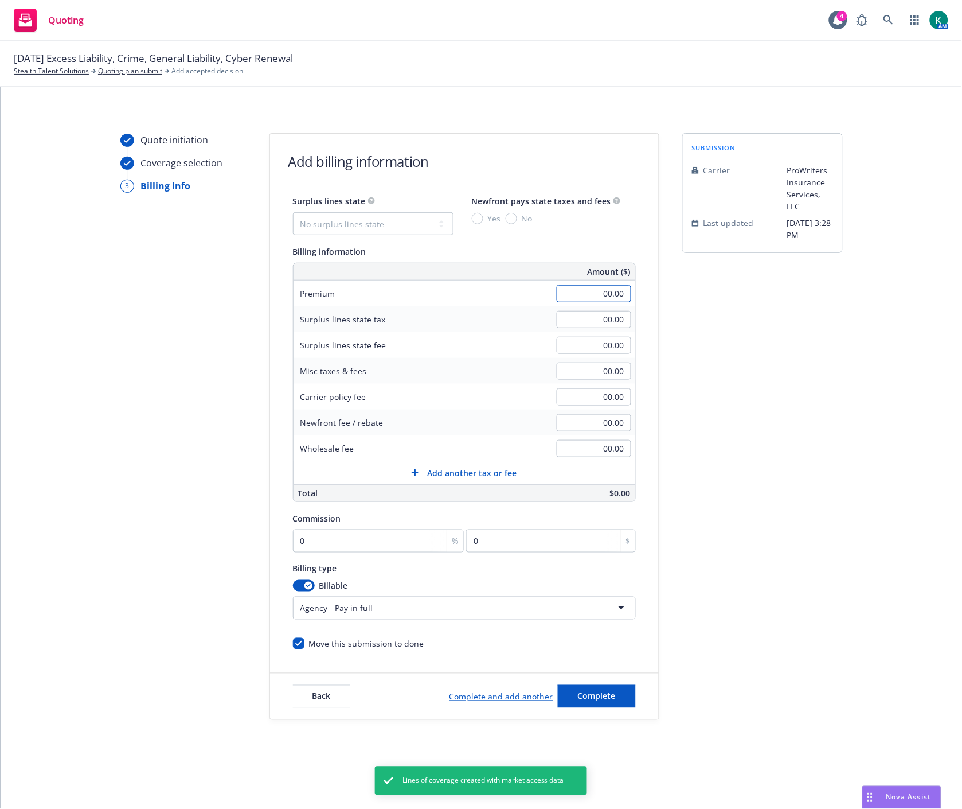
click at [586, 286] on input "00.00" at bounding box center [594, 293] width 75 height 17
type input "1,627.00"
click at [557, 315] on input "00.00" at bounding box center [594, 319] width 75 height 17
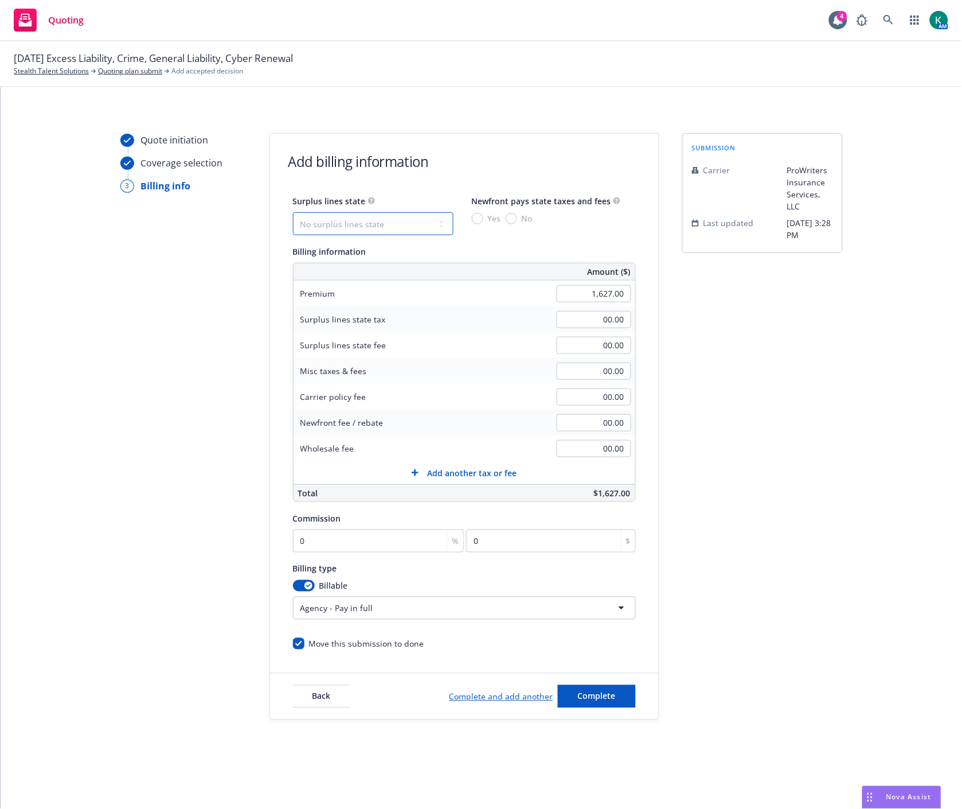
click at [404, 227] on select "No surplus lines state Alaska Alabama Arkansas Arizona California Colorado Conn…" at bounding box center [373, 223] width 161 height 23
select select "CA"
click at [293, 212] on select "No surplus lines state Alaska Alabama Arkansas Arizona California Colorado Conn…" at bounding box center [373, 223] width 161 height 23
type input "48.81"
type input "2.93"
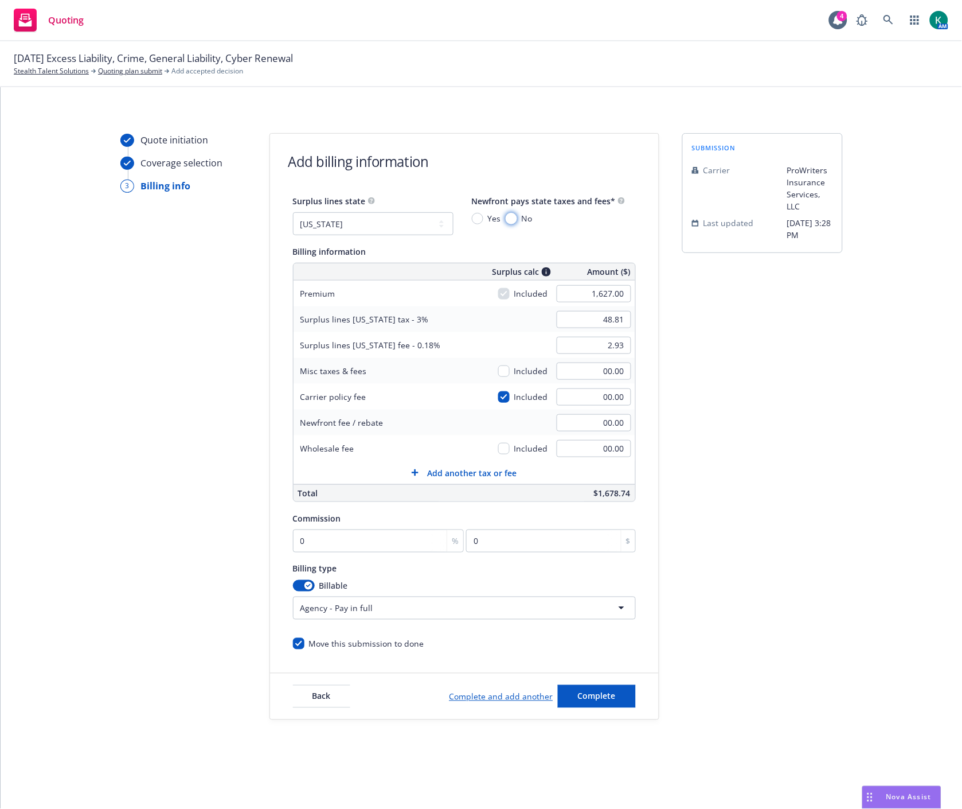
drag, startPoint x: 511, startPoint y: 219, endPoint x: 506, endPoint y: 224, distance: 6.5
click at [512, 219] on input "No" at bounding box center [511, 218] width 11 height 11
radio input "true"
click at [466, 116] on div "Quote initiation Coverage selection 3 Billing info Add billing information Surp…" at bounding box center [482, 448] width 962 height 722
click at [359, 541] on input "0" at bounding box center [378, 540] width 171 height 23
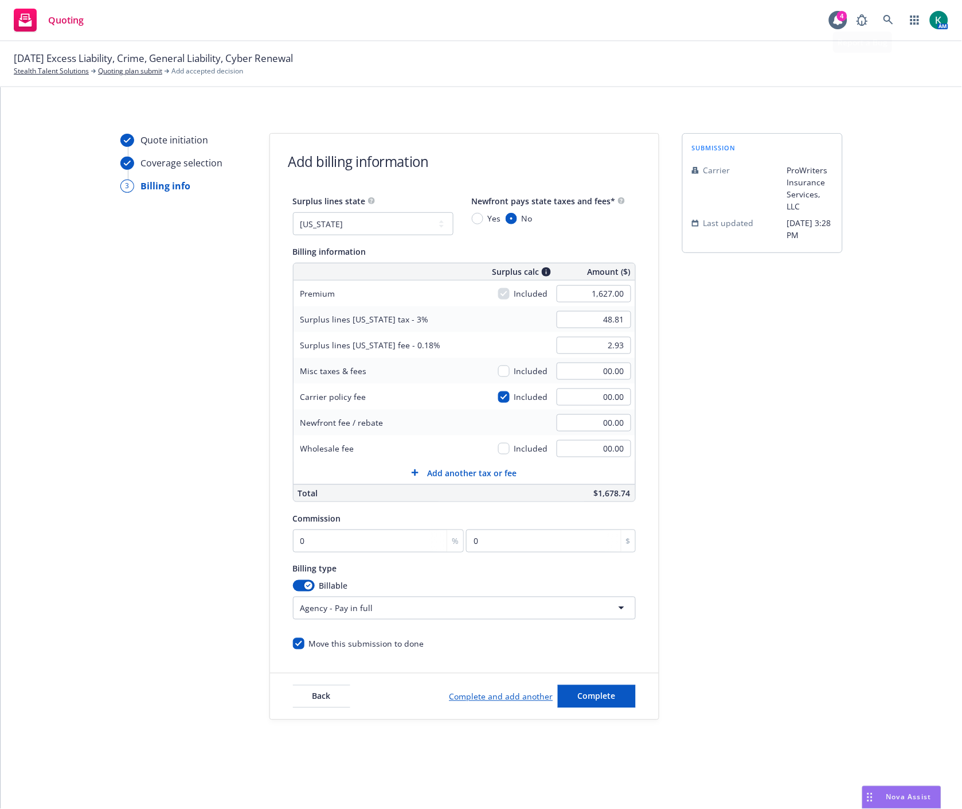
click at [890, 124] on div "Quote initiation Coverage selection 3 Billing info Add billing information Surp…" at bounding box center [482, 448] width 962 height 722
click at [301, 540] on input "0" at bounding box center [378, 540] width 171 height 23
type input "1"
type input "16.27"
type input "15"
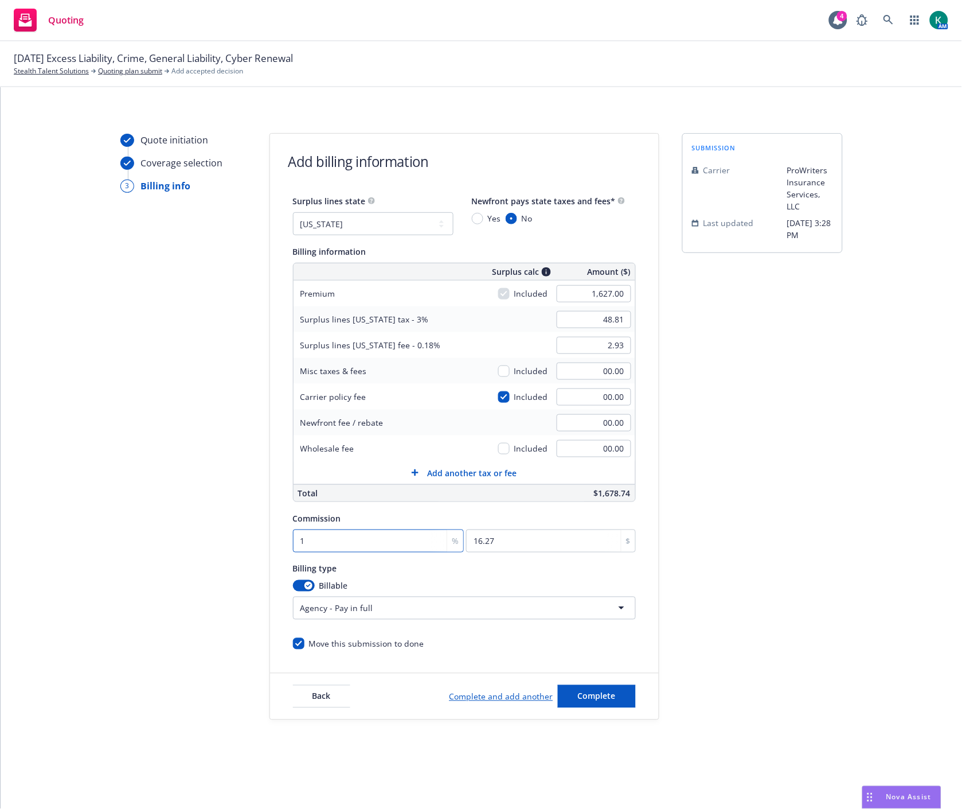
type input "244.05"
type input "15"
click at [612, 695] on span "Complete" at bounding box center [597, 696] width 38 height 11
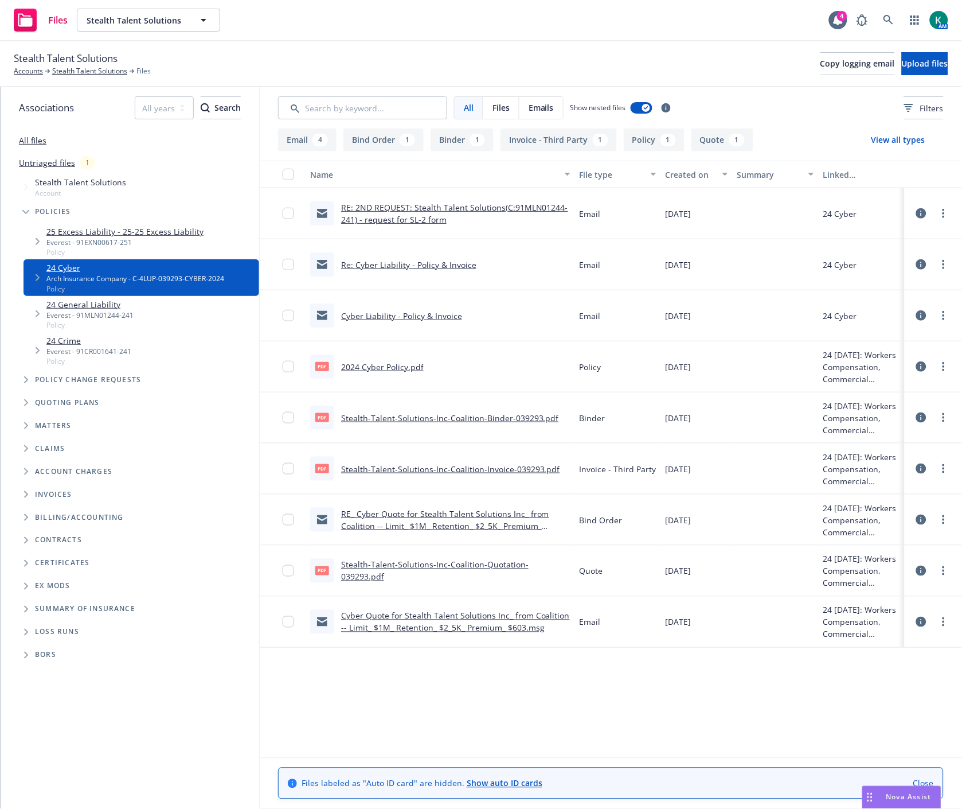
click at [70, 305] on link "24 General Liability" at bounding box center [89, 304] width 87 height 12
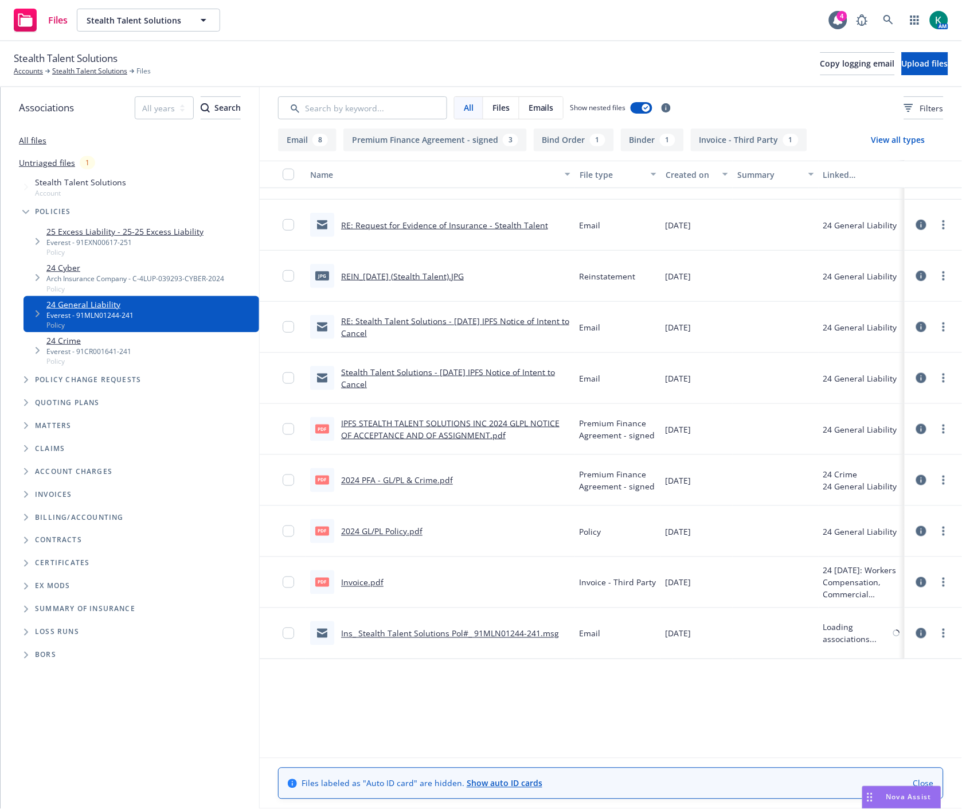
scroll to position [289, 0]
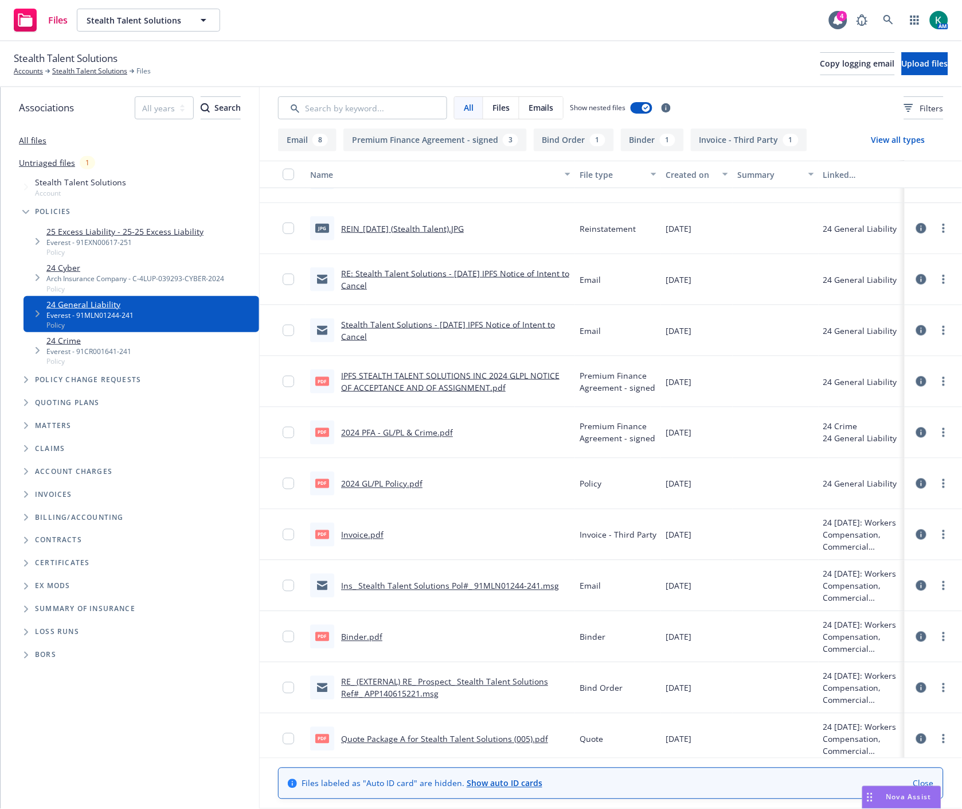
click at [366, 485] on link "2024 GL/PL Policy.pdf" at bounding box center [381, 483] width 81 height 11
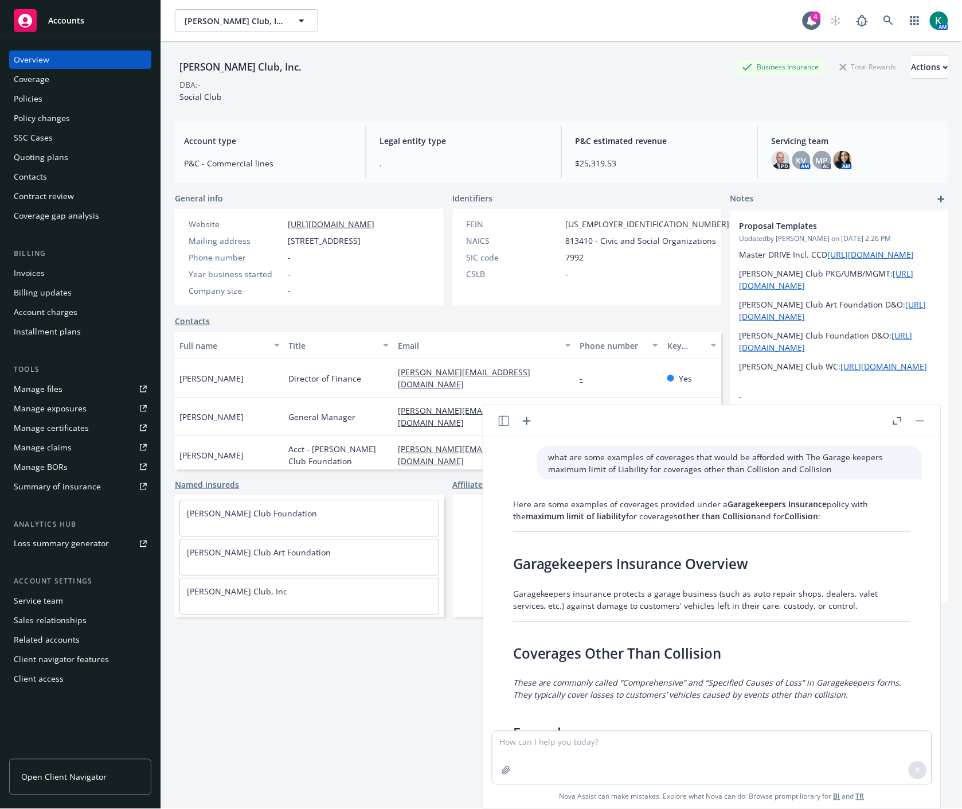
scroll to position [191, 0]
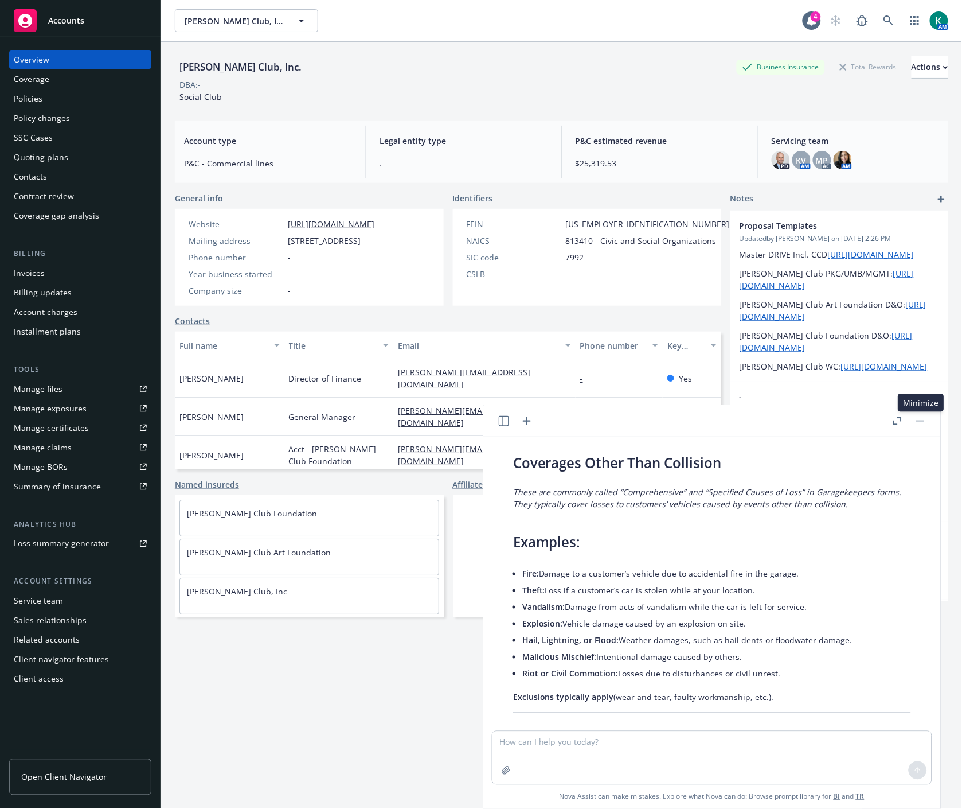
click at [919, 417] on button "button" at bounding box center [921, 421] width 14 height 14
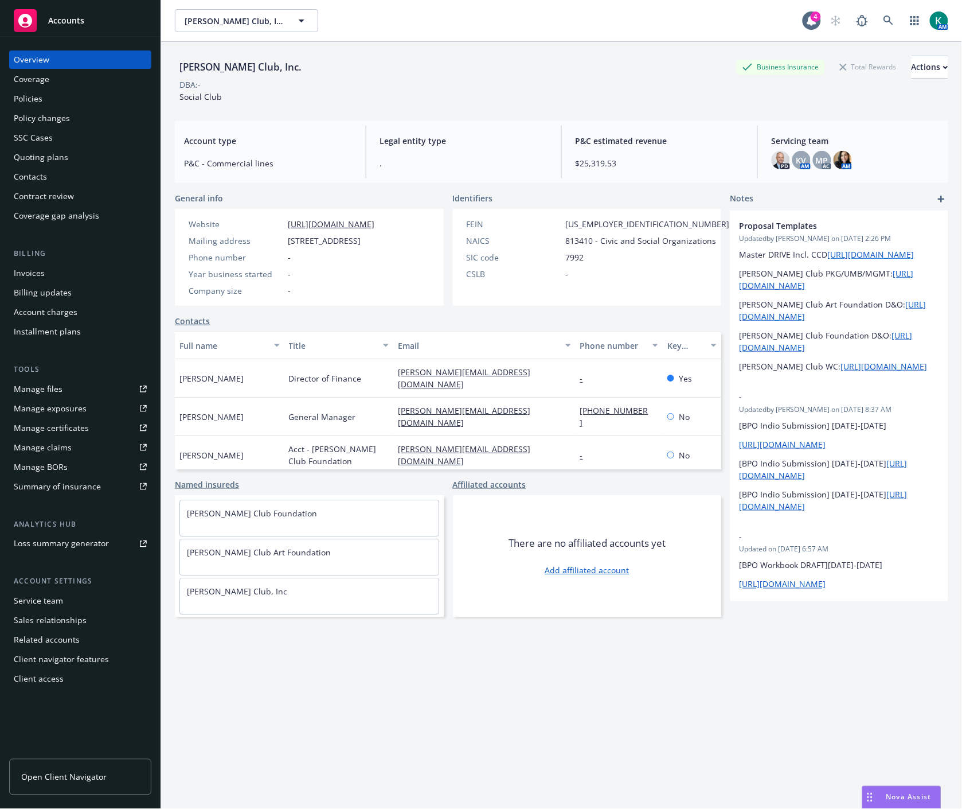
click at [380, 92] on div "[PERSON_NAME] Club, Inc. Business Insurance Total Rewards Actions DBA: - Social…" at bounding box center [562, 79] width 774 height 47
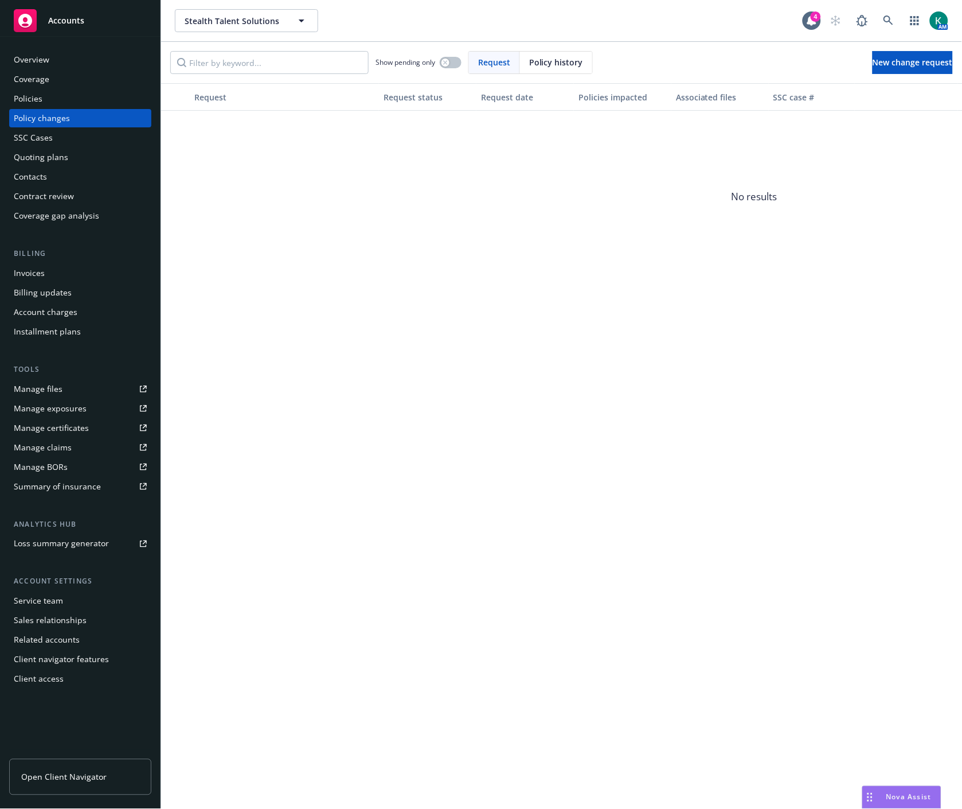
click at [69, 161] on div "Quoting plans" at bounding box center [80, 157] width 133 height 18
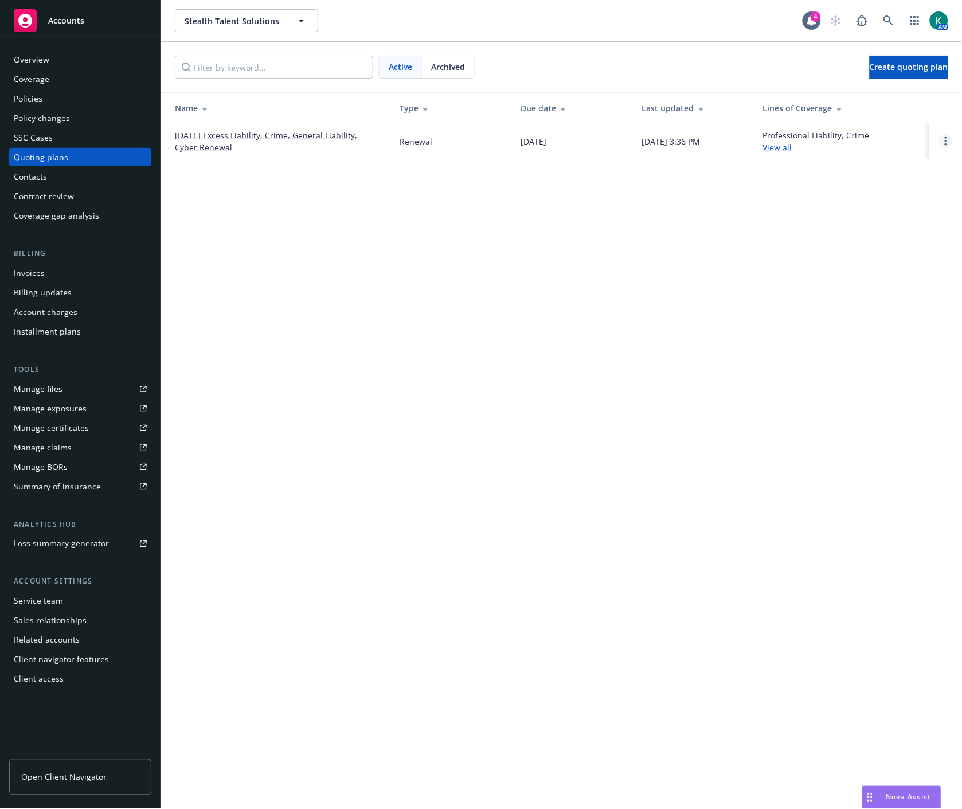
click at [948, 137] on link "Open options" at bounding box center [946, 141] width 14 height 14
click at [879, 64] on span "Copy logging email" at bounding box center [888, 63] width 100 height 11
click at [892, 25] on icon at bounding box center [889, 20] width 10 height 10
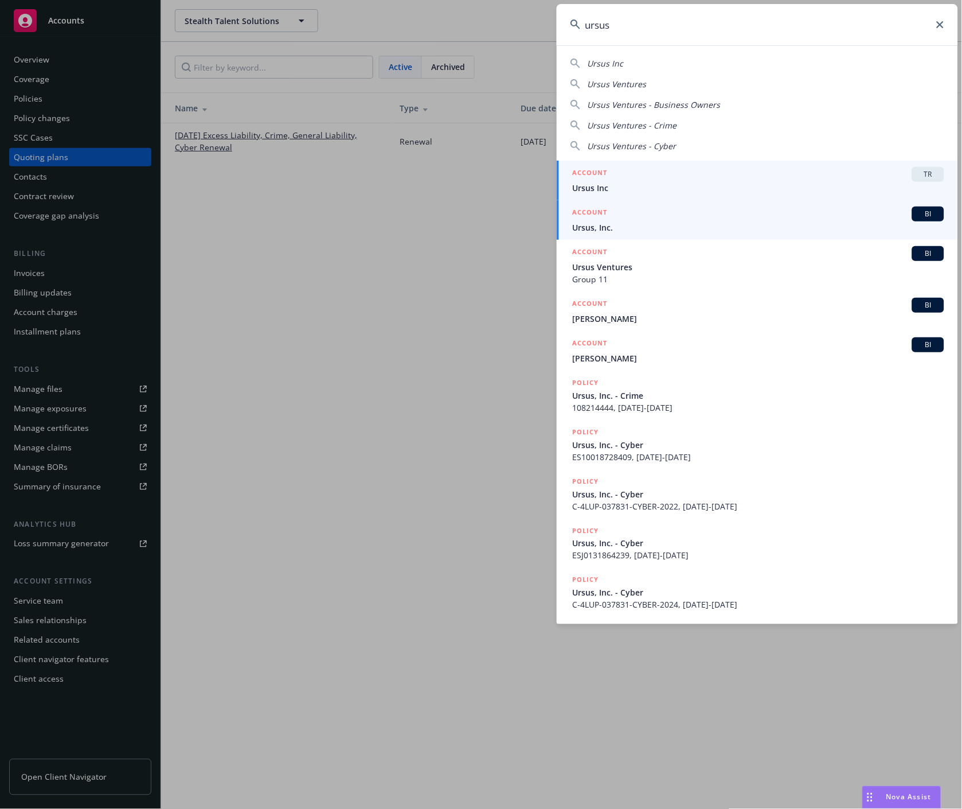
type input "ursus"
click at [701, 228] on span "Ursus, Inc." at bounding box center [759, 227] width 372 height 12
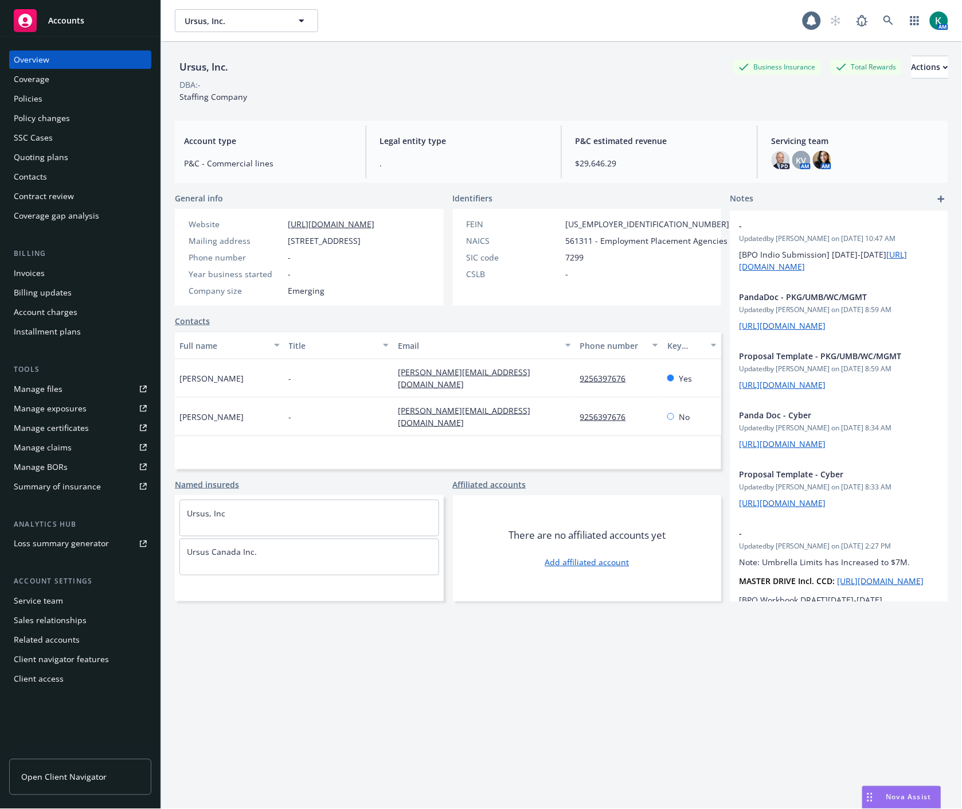
click at [37, 99] on div "Policies" at bounding box center [28, 98] width 29 height 18
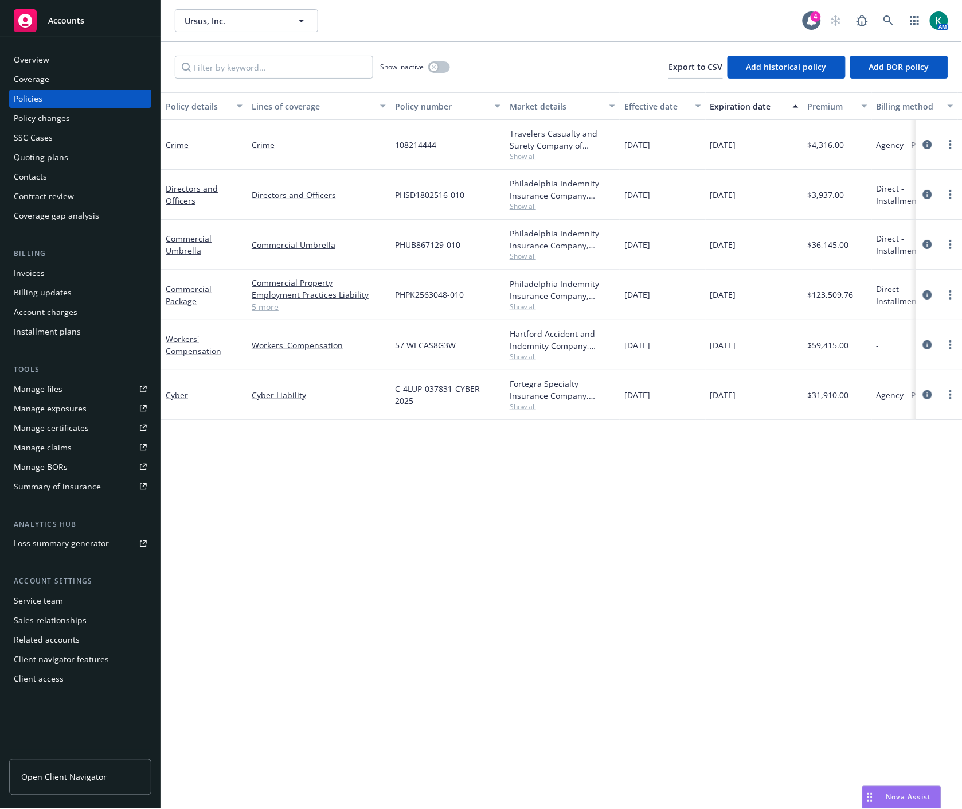
click at [64, 64] on div "Overview" at bounding box center [80, 59] width 133 height 18
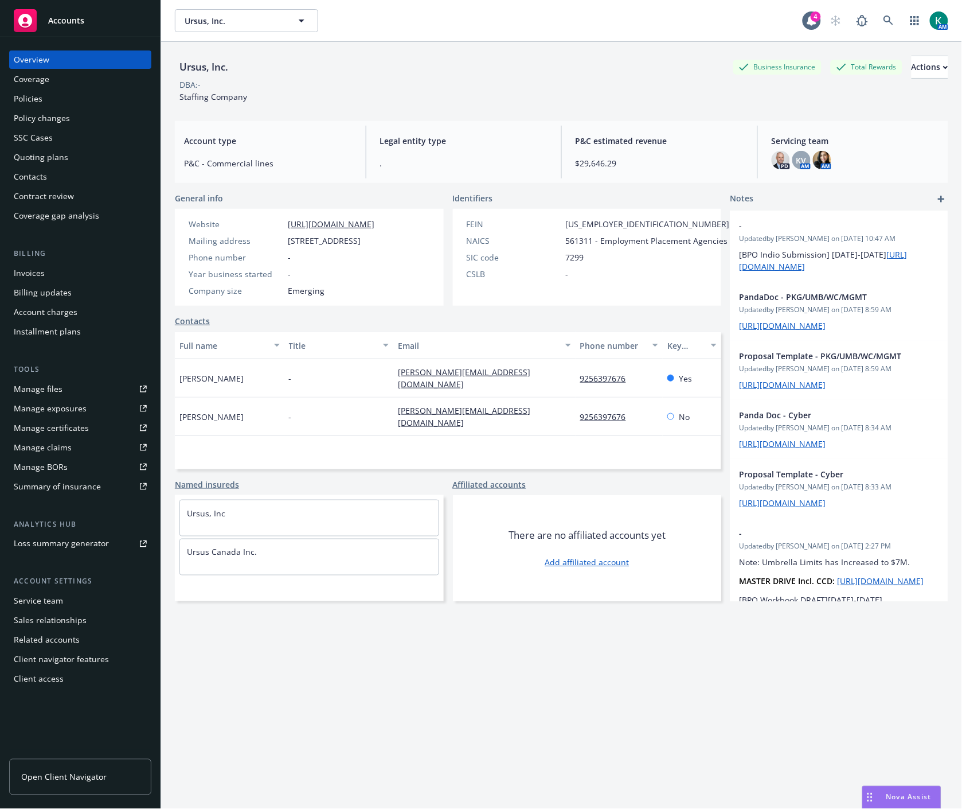
click at [67, 92] on div "Policies" at bounding box center [80, 98] width 133 height 18
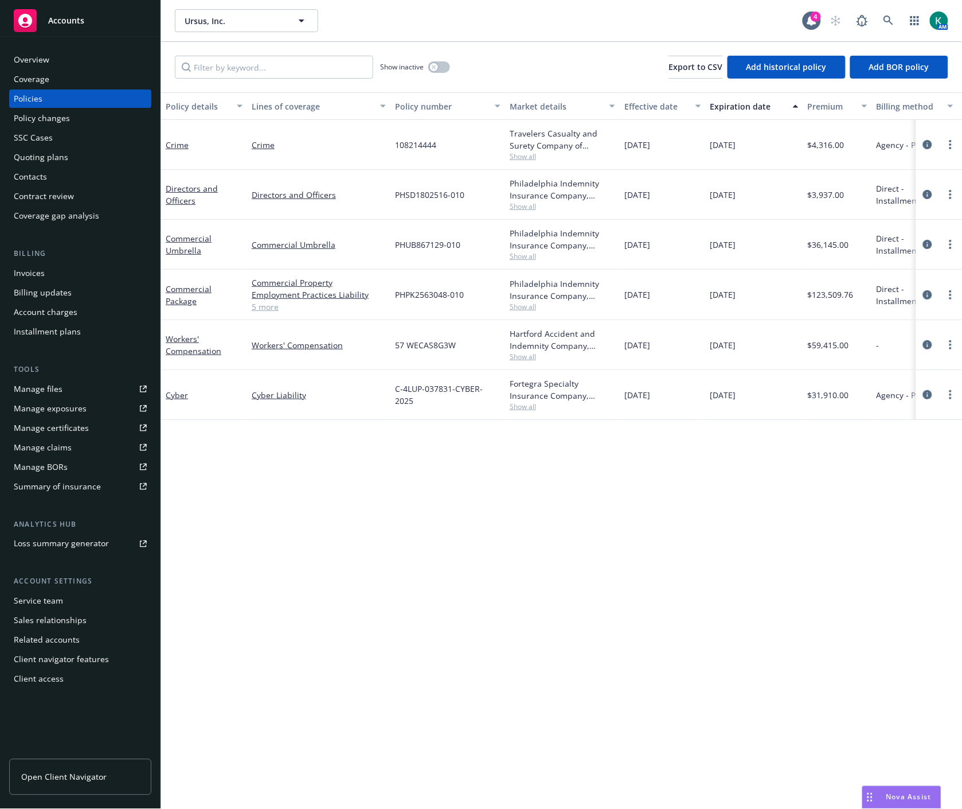
click at [52, 155] on div "Quoting plans" at bounding box center [41, 157] width 54 height 18
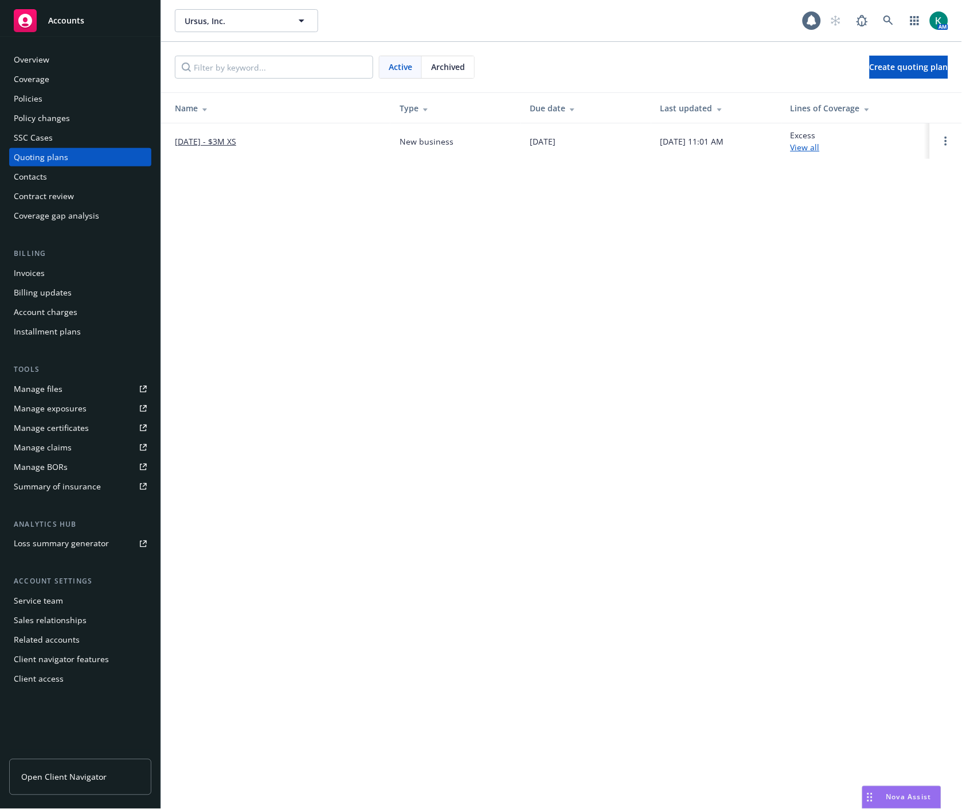
click at [205, 139] on link "8/1/25 - $3M XS" at bounding box center [205, 141] width 61 height 12
